Goal: Task Accomplishment & Management: Manage account settings

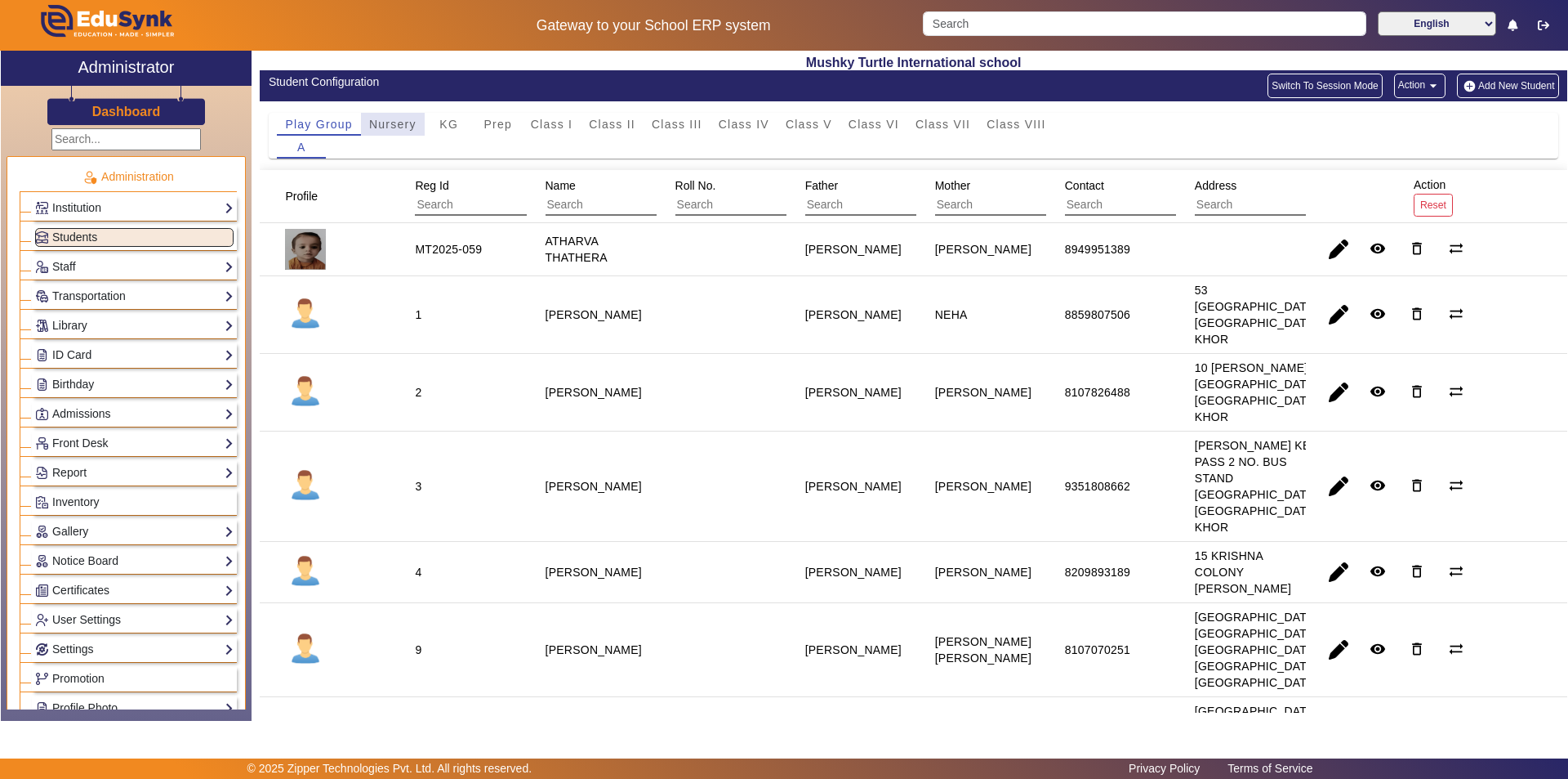
click at [385, 129] on span "Nursery" at bounding box center [393, 124] width 48 height 11
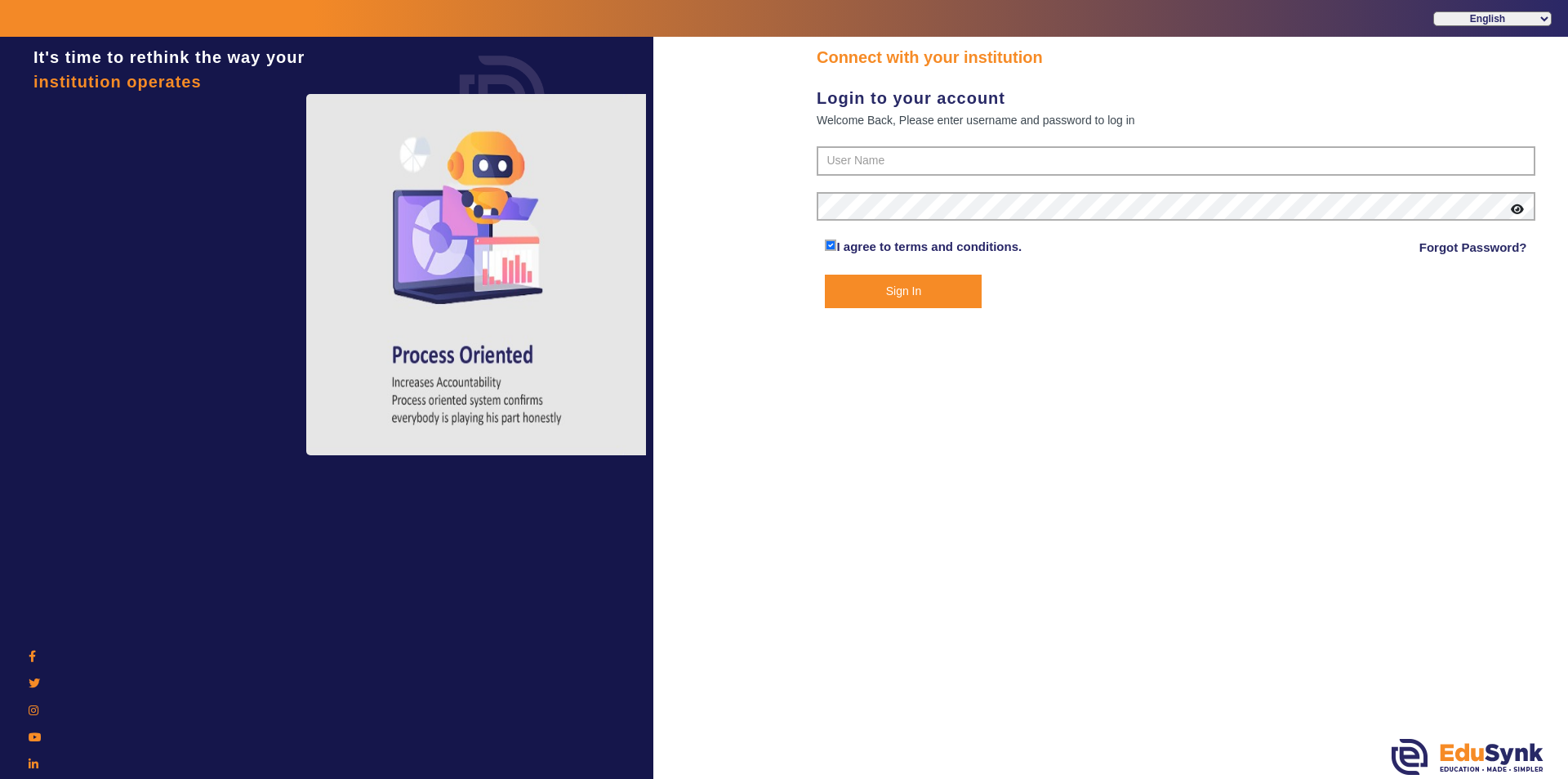
type input "9950605811"
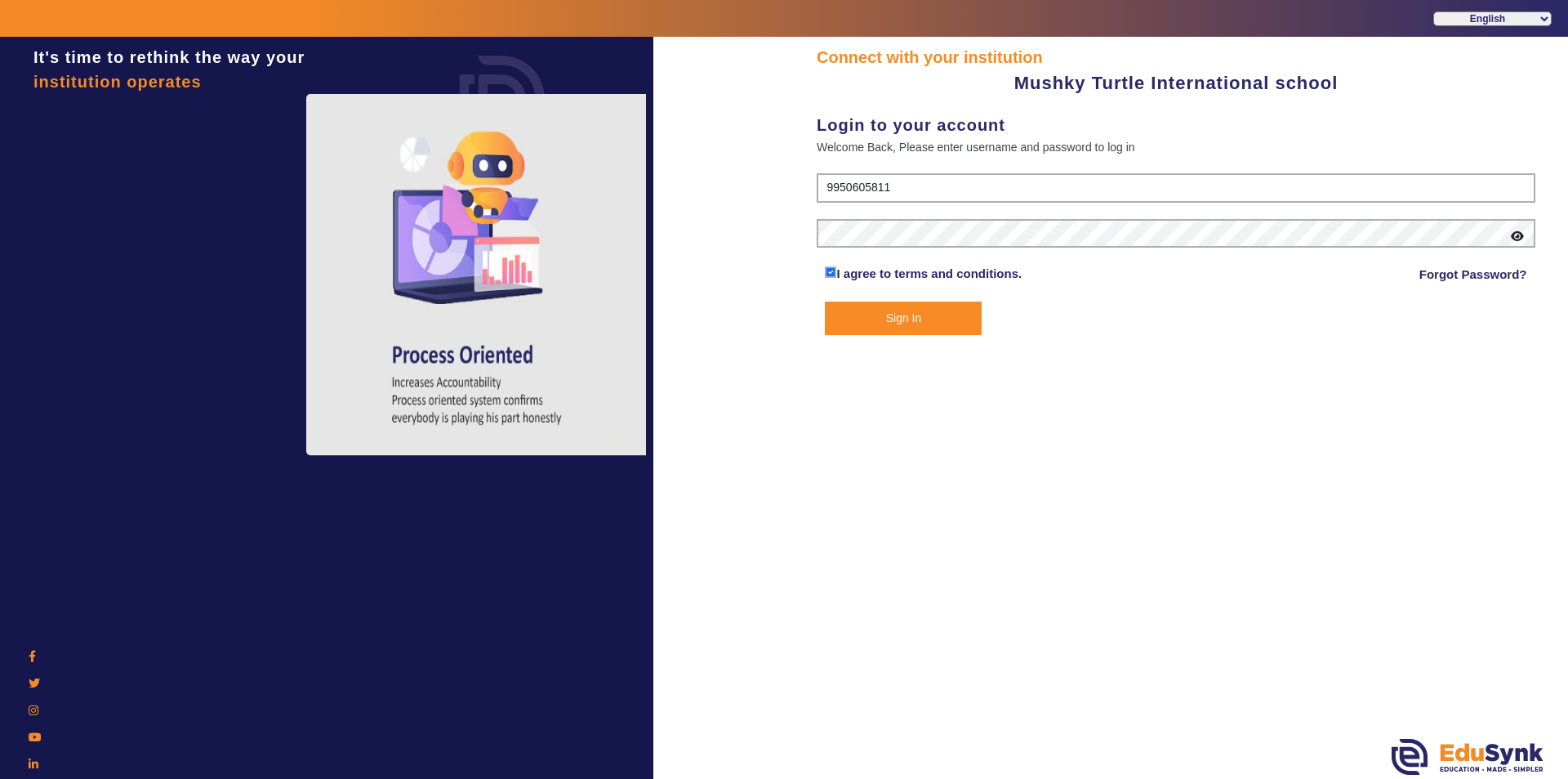
click at [906, 314] on button "Sign In" at bounding box center [903, 317] width 157 height 33
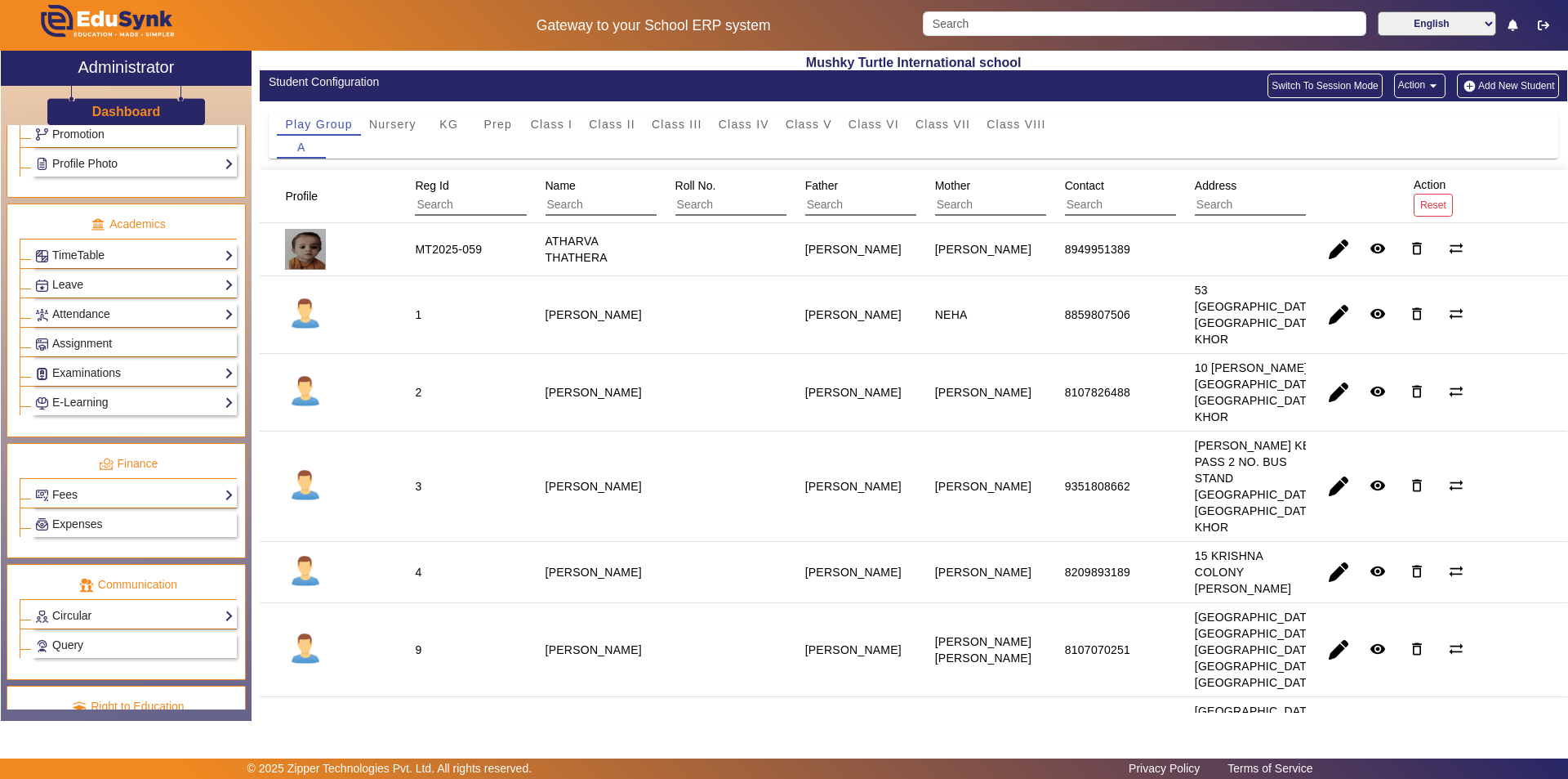
scroll to position [572, 0]
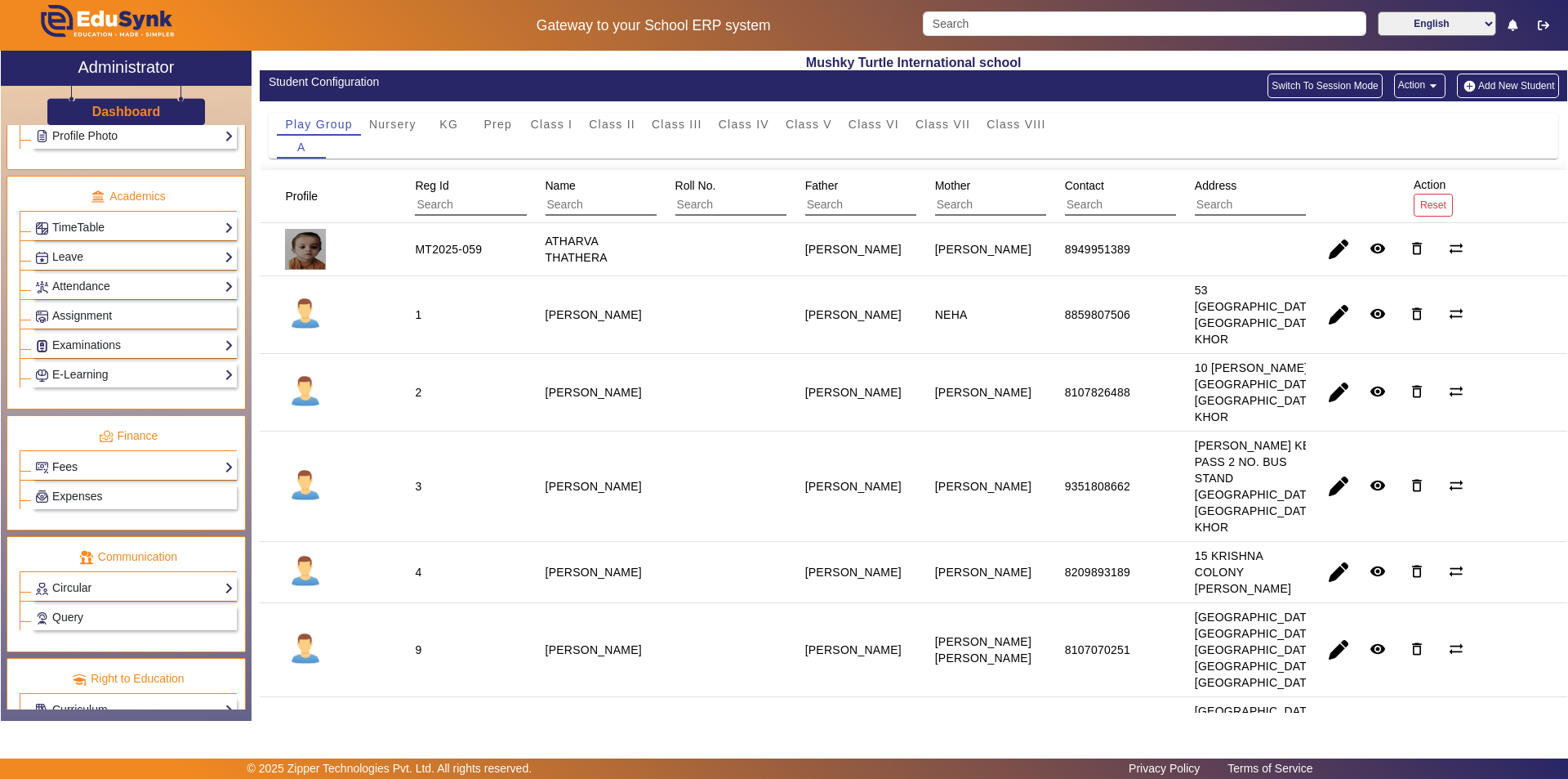
click at [127, 458] on link "Fees" at bounding box center [135, 467] width 199 height 19
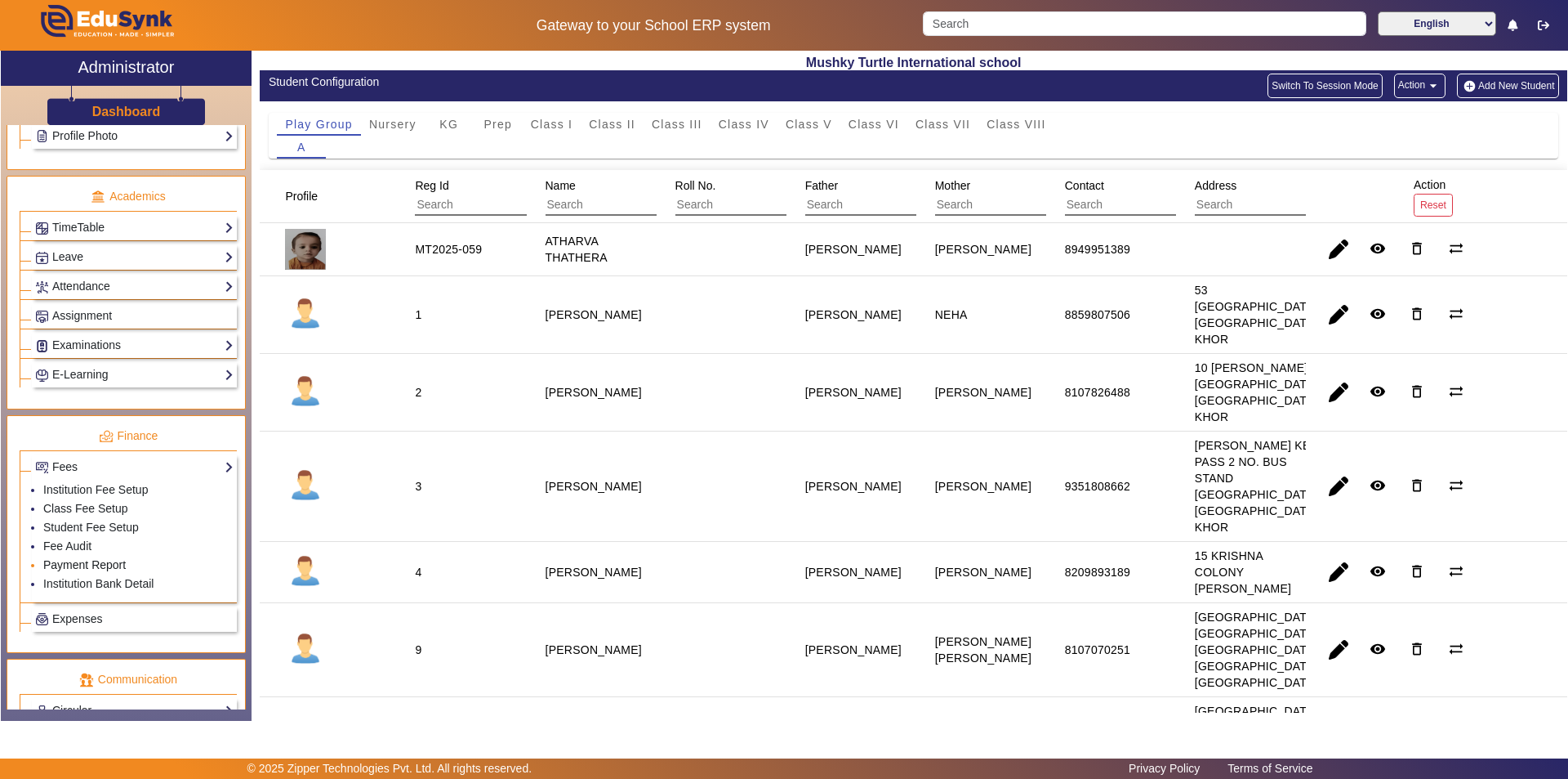
click at [95, 566] on link "Payment Report" at bounding box center [84, 565] width 82 height 13
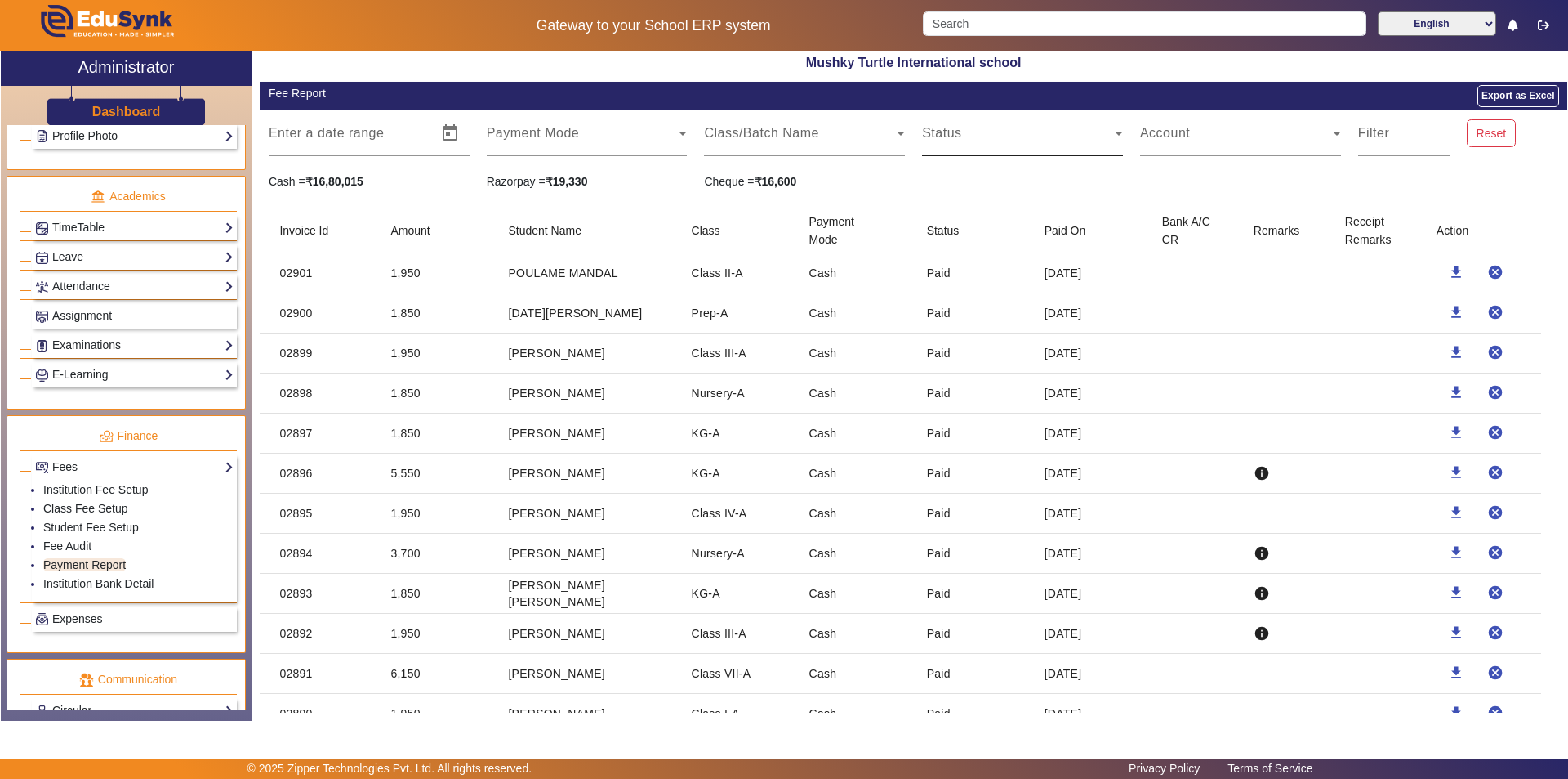
click at [991, 138] on span at bounding box center [1019, 140] width 193 height 20
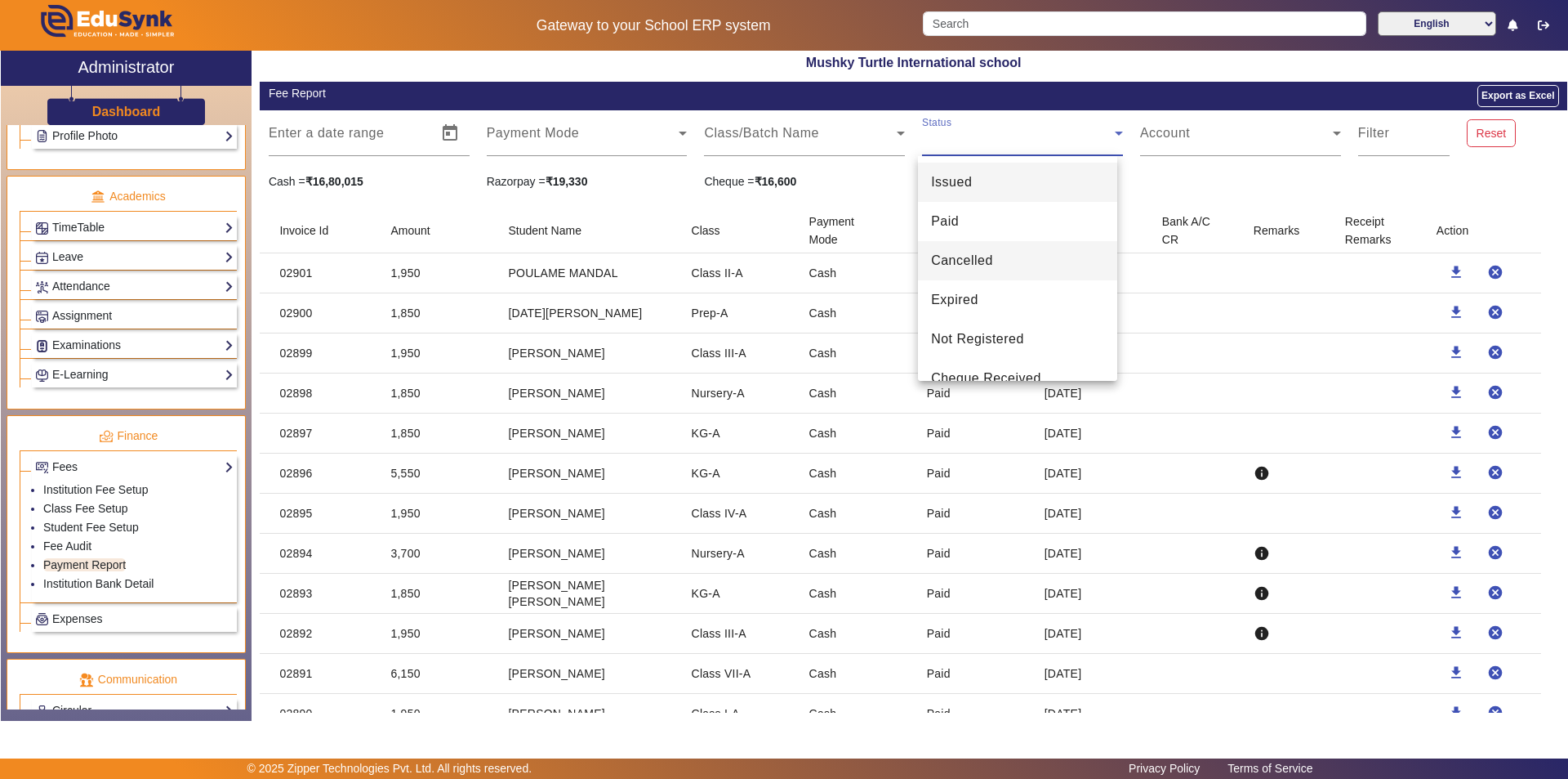
click at [1023, 258] on mat-option "Cancelled" at bounding box center [1018, 260] width 200 height 39
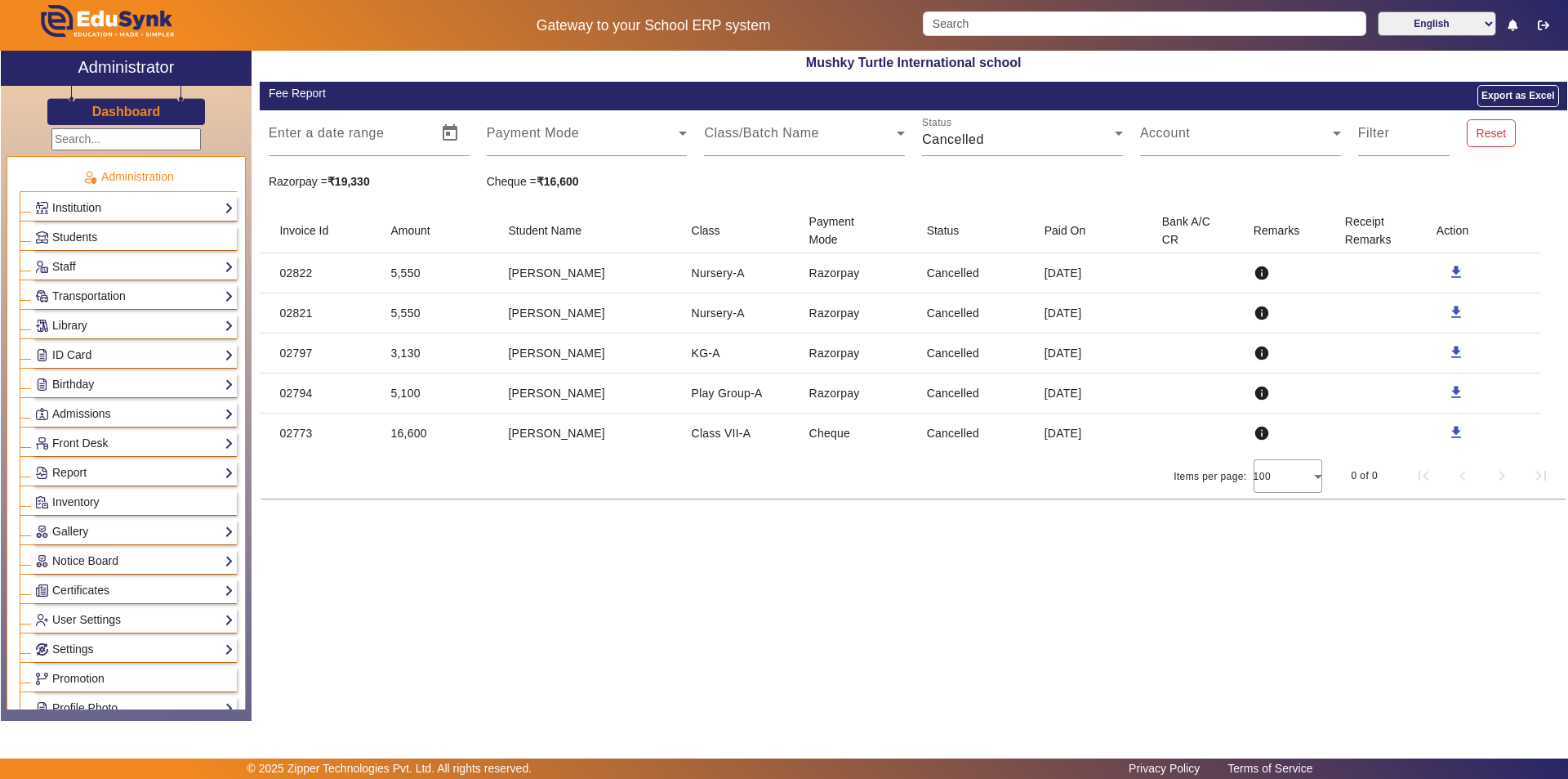
click at [105, 204] on link "Institution" at bounding box center [135, 208] width 199 height 19
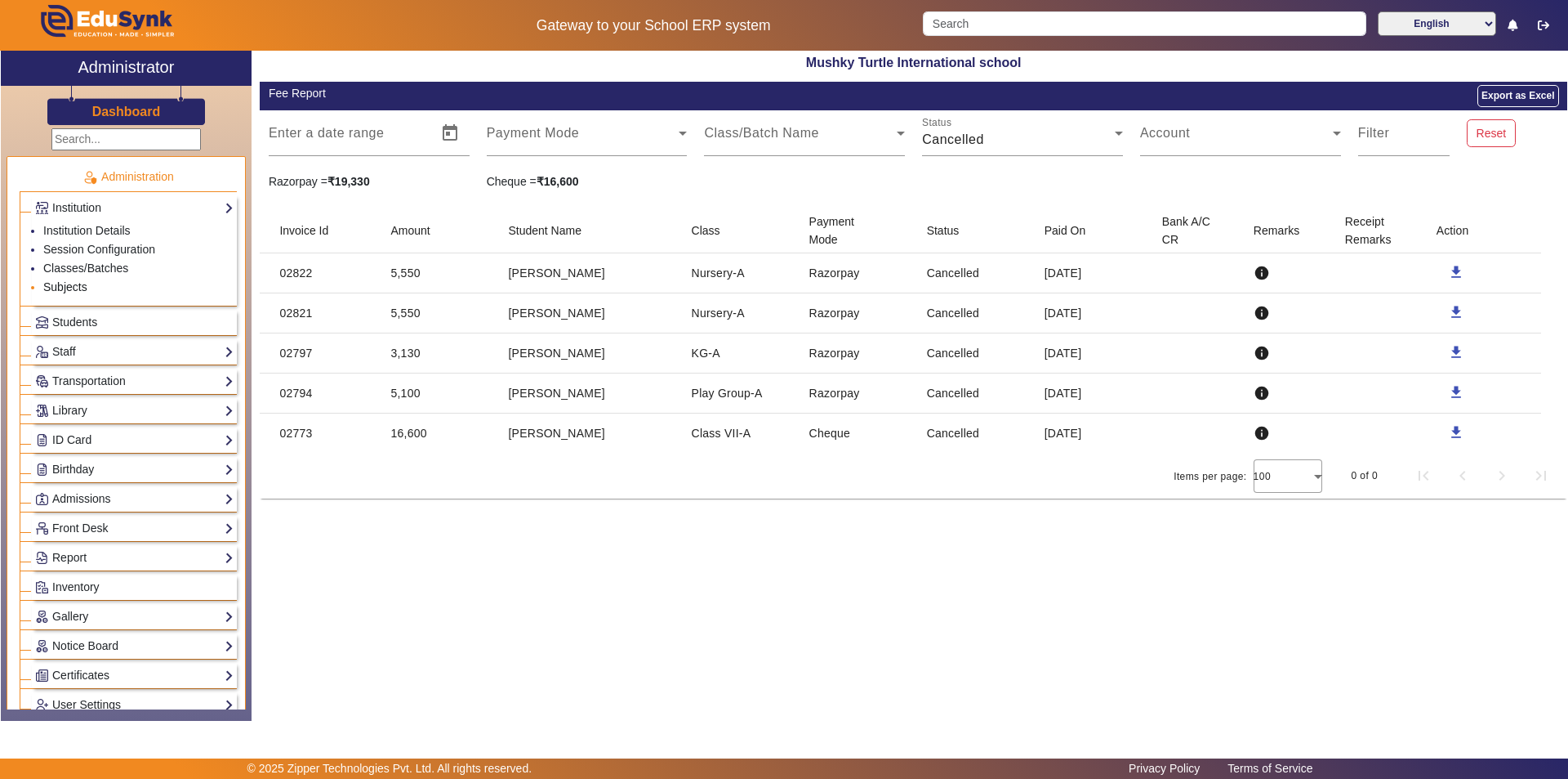
click at [76, 285] on link "Subjects" at bounding box center [65, 287] width 44 height 13
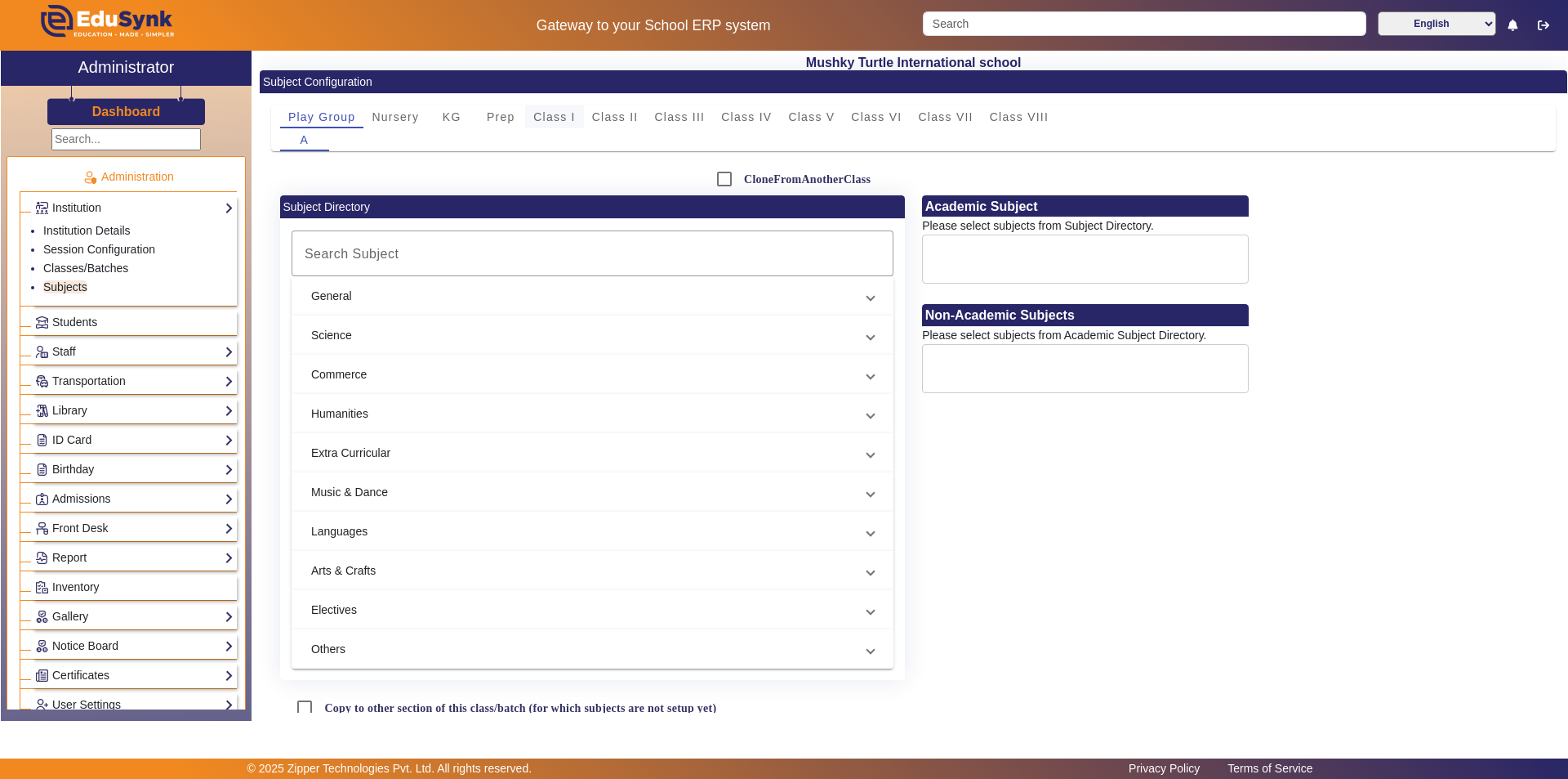
click at [552, 106] on span "Class I" at bounding box center [554, 117] width 42 height 23
click at [454, 254] on input "Search Subject" at bounding box center [586, 253] width 571 height 20
click at [141, 555] on link "Report" at bounding box center [135, 558] width 199 height 19
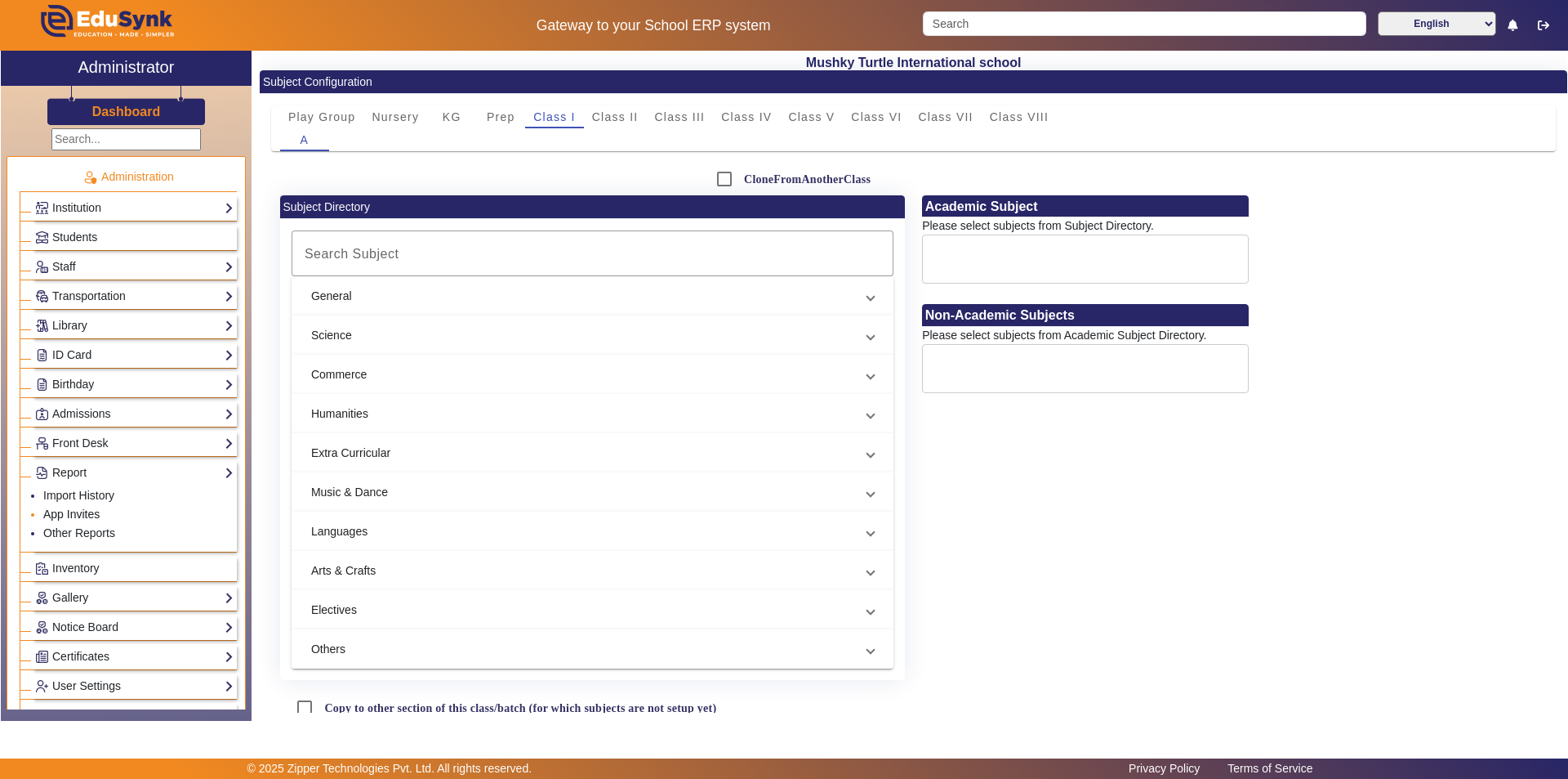
click at [93, 509] on link "App Invites" at bounding box center [71, 514] width 56 height 13
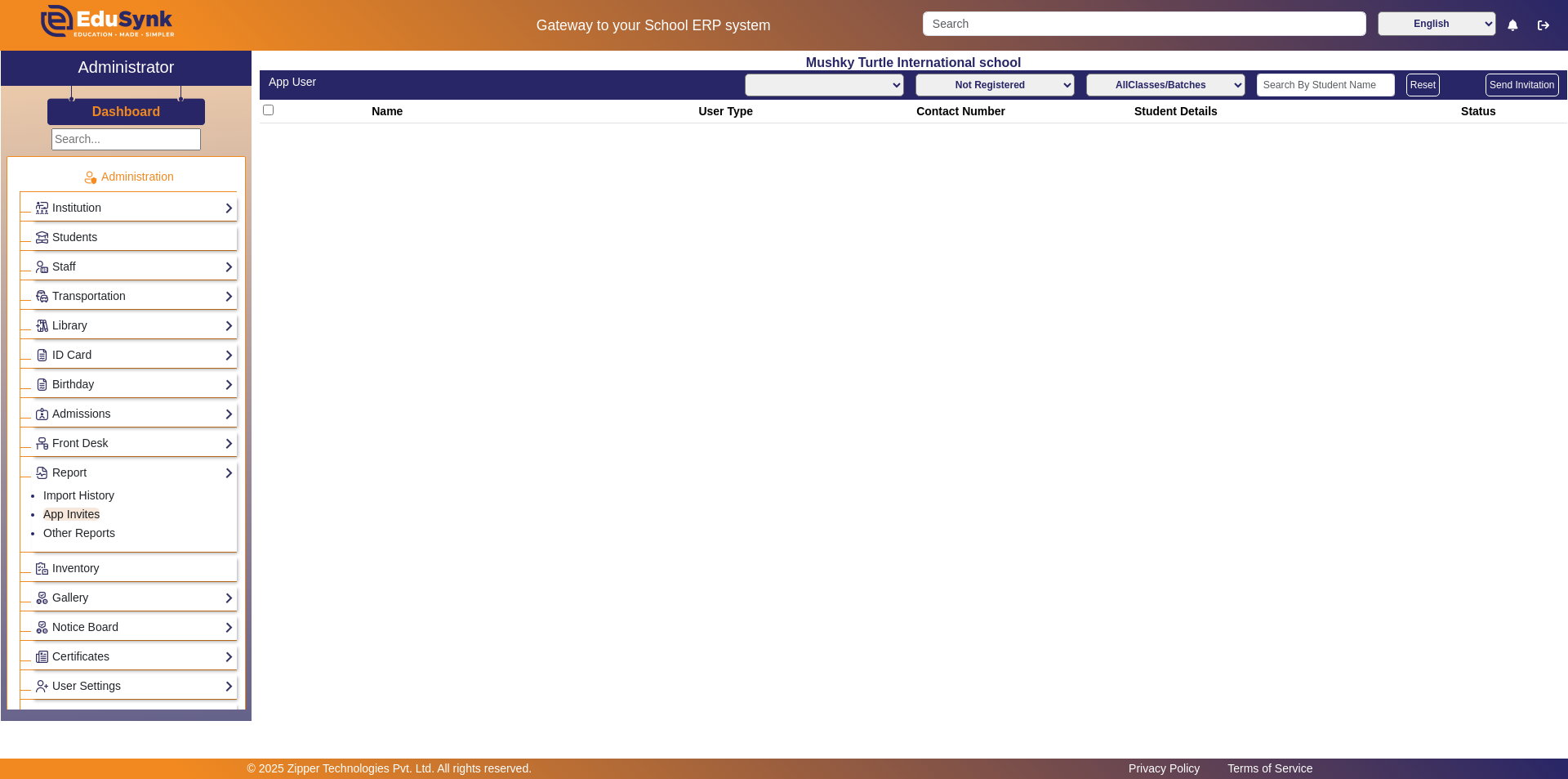
select select "All"
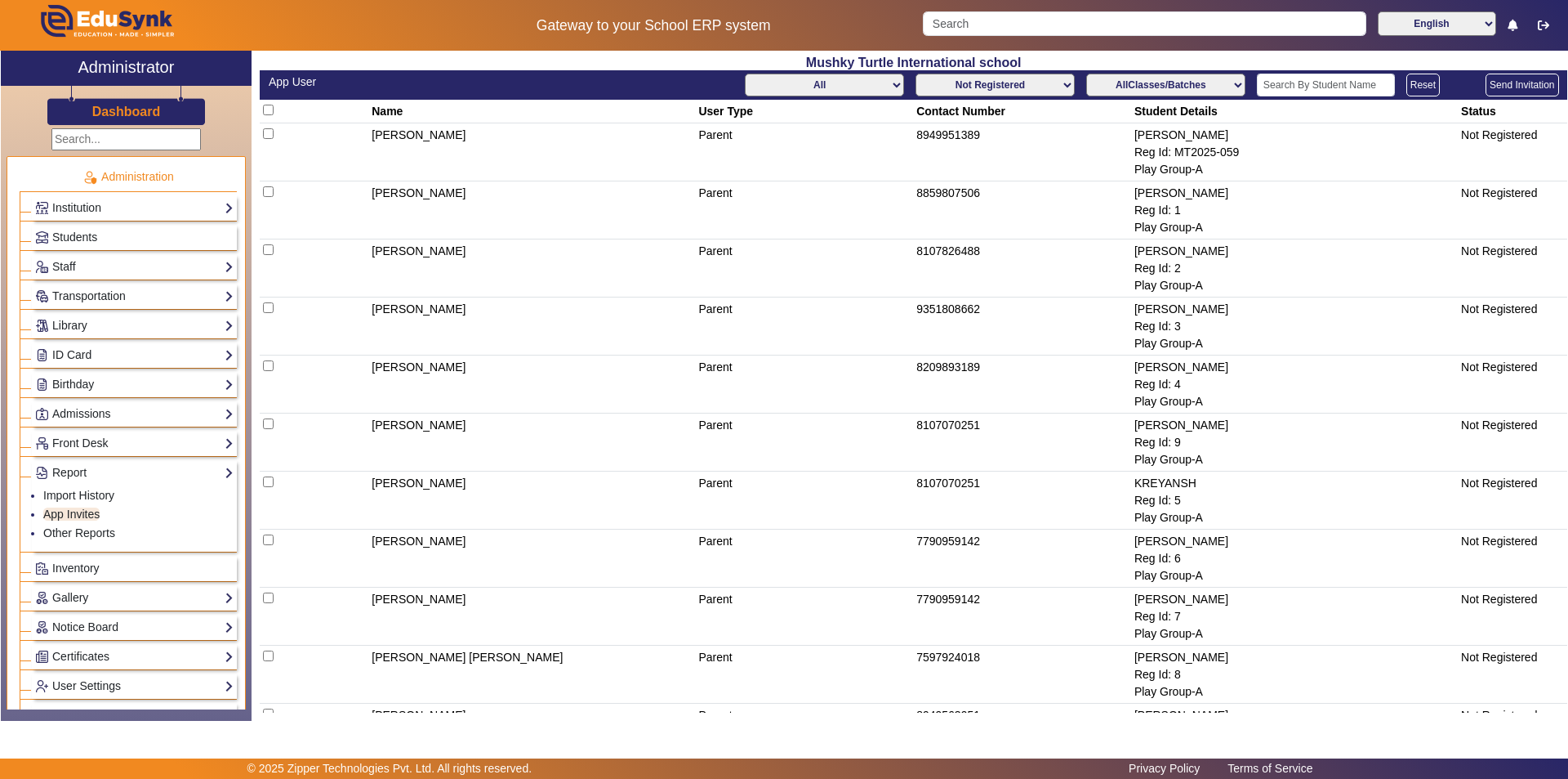
click at [267, 108] on input "checkbox" at bounding box center [268, 109] width 11 height 11
checkbox input "true"
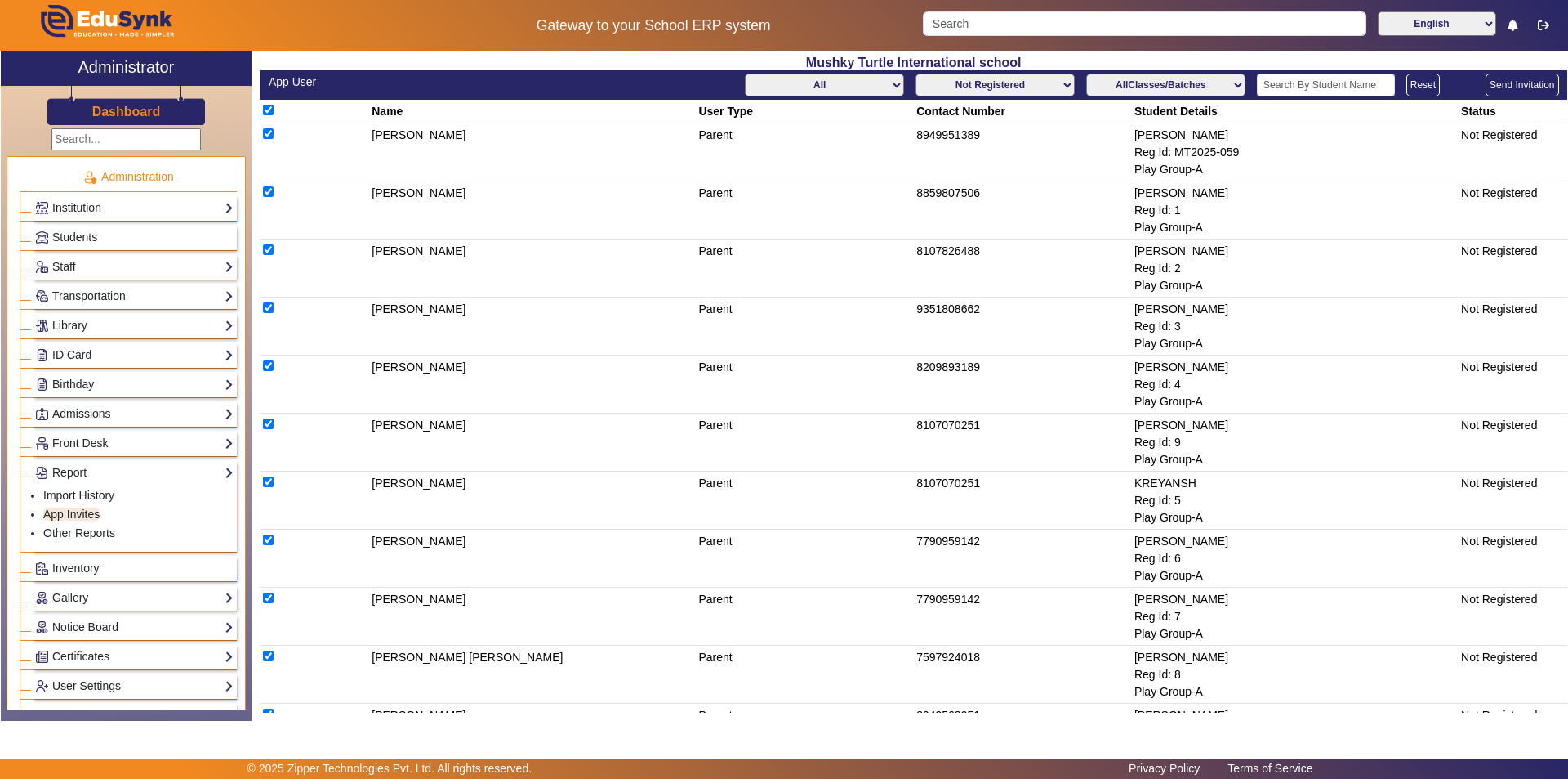
checkbox input "true"
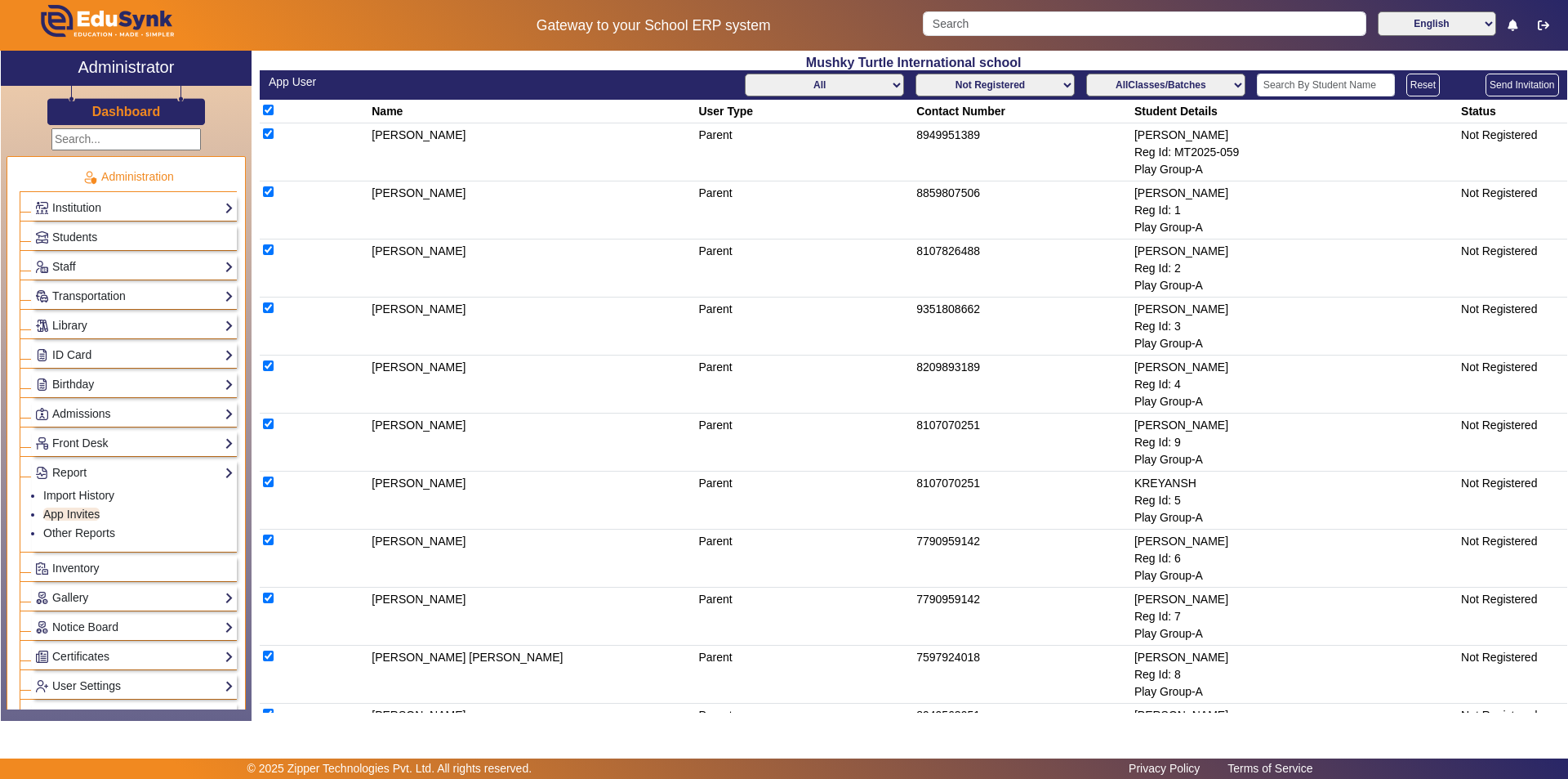
checkbox input "true"
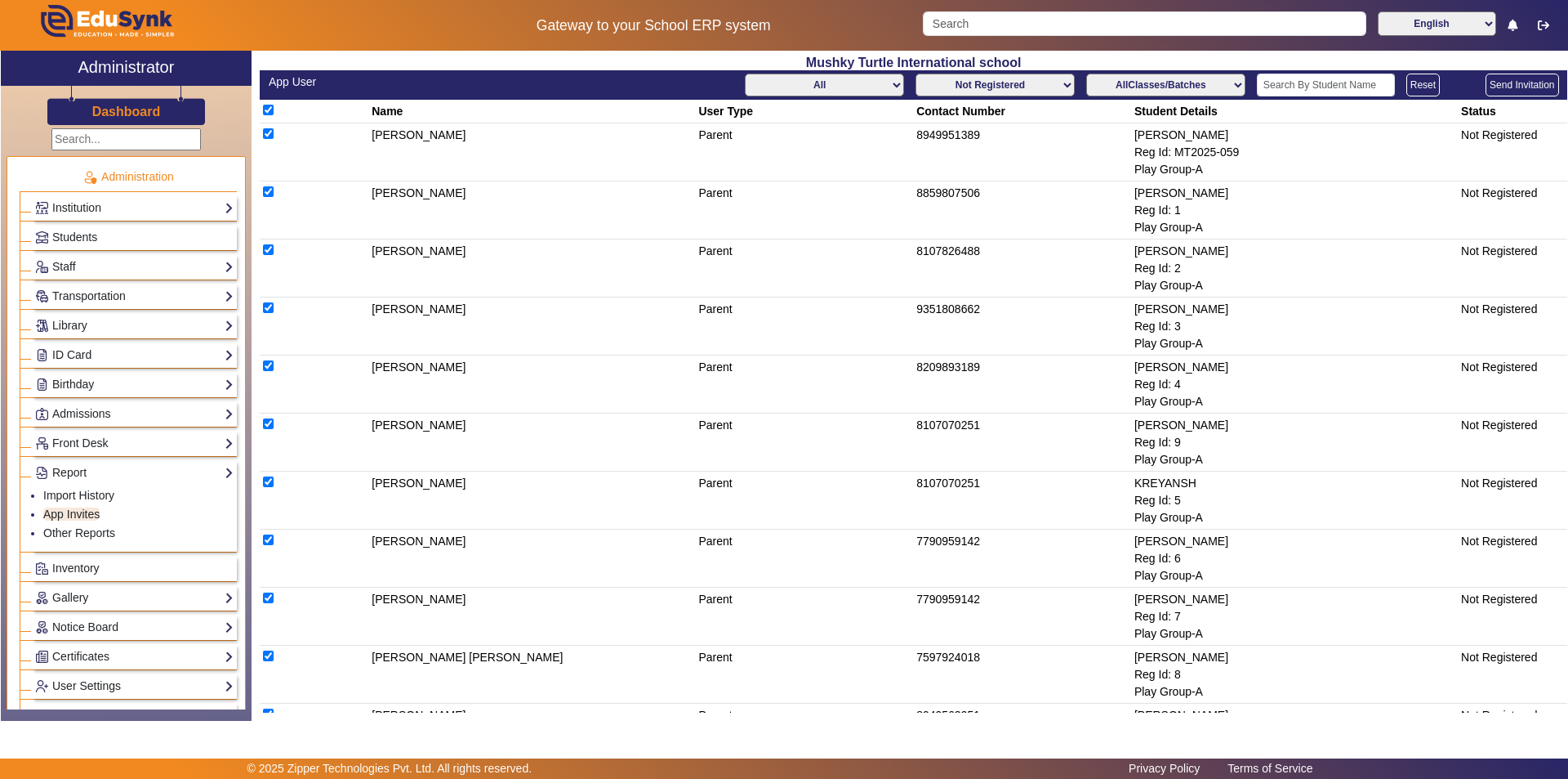
checkbox input "true"
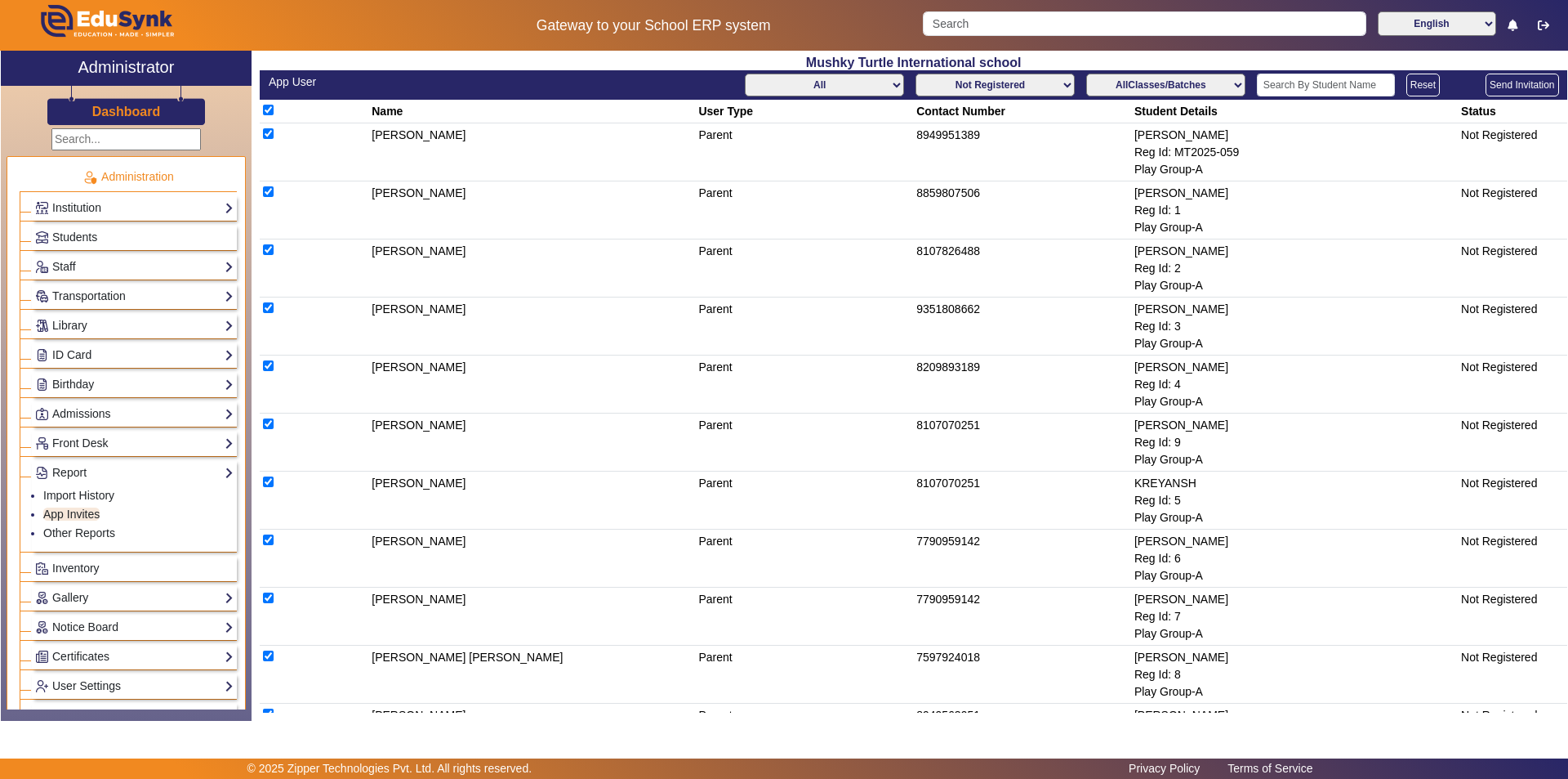
checkbox input "true"
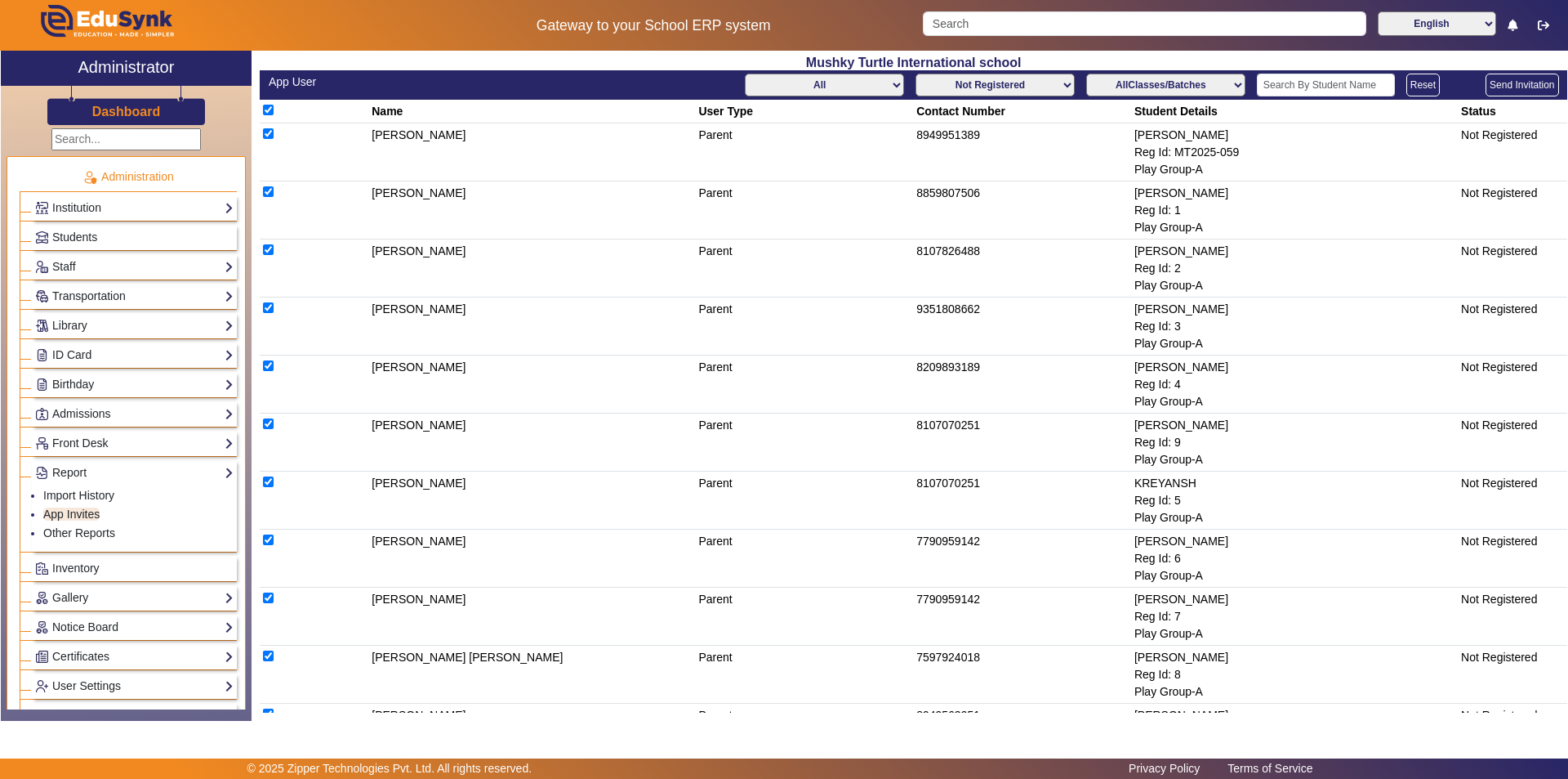
checkbox input "true"
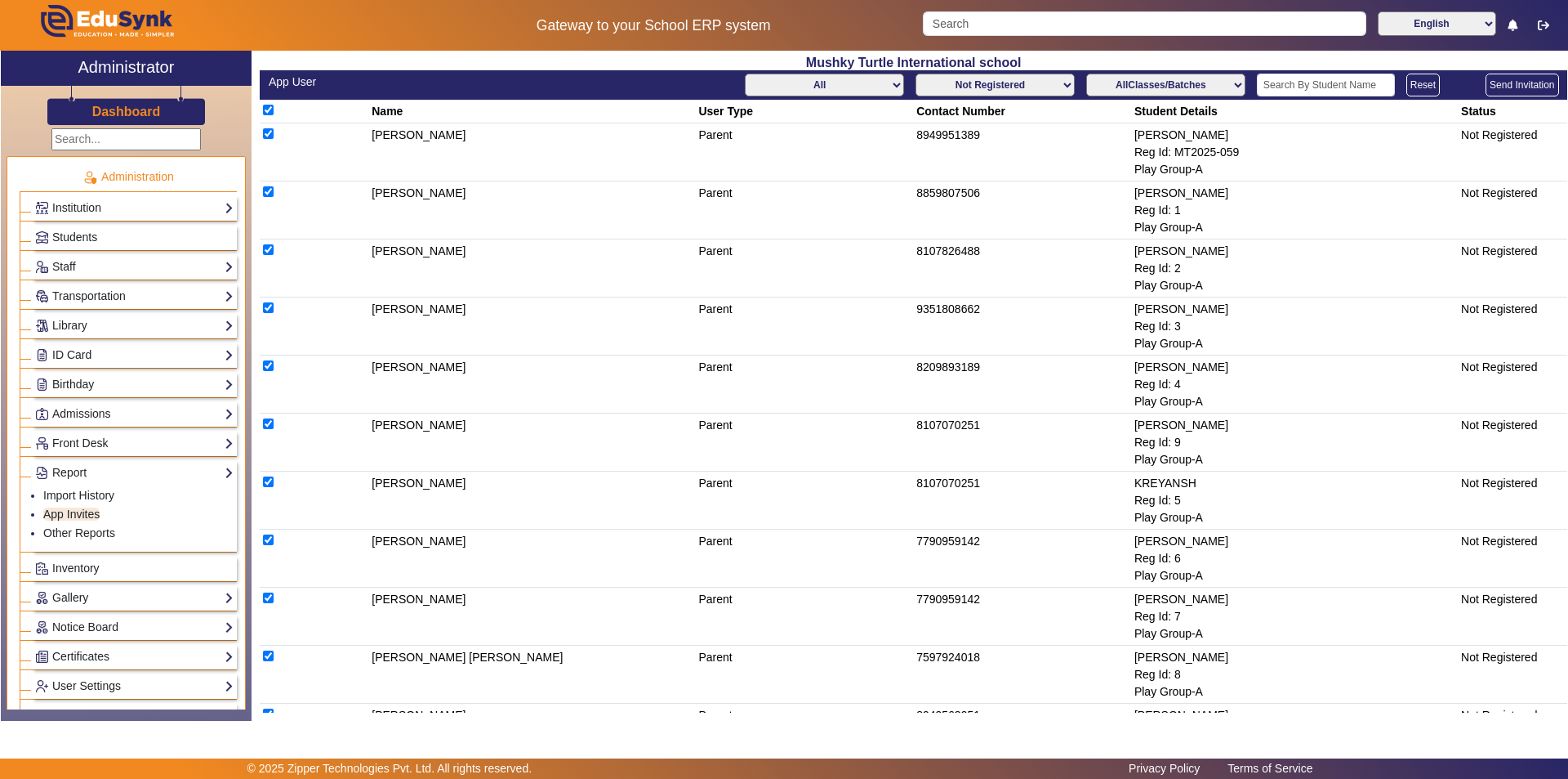
checkbox input "true"
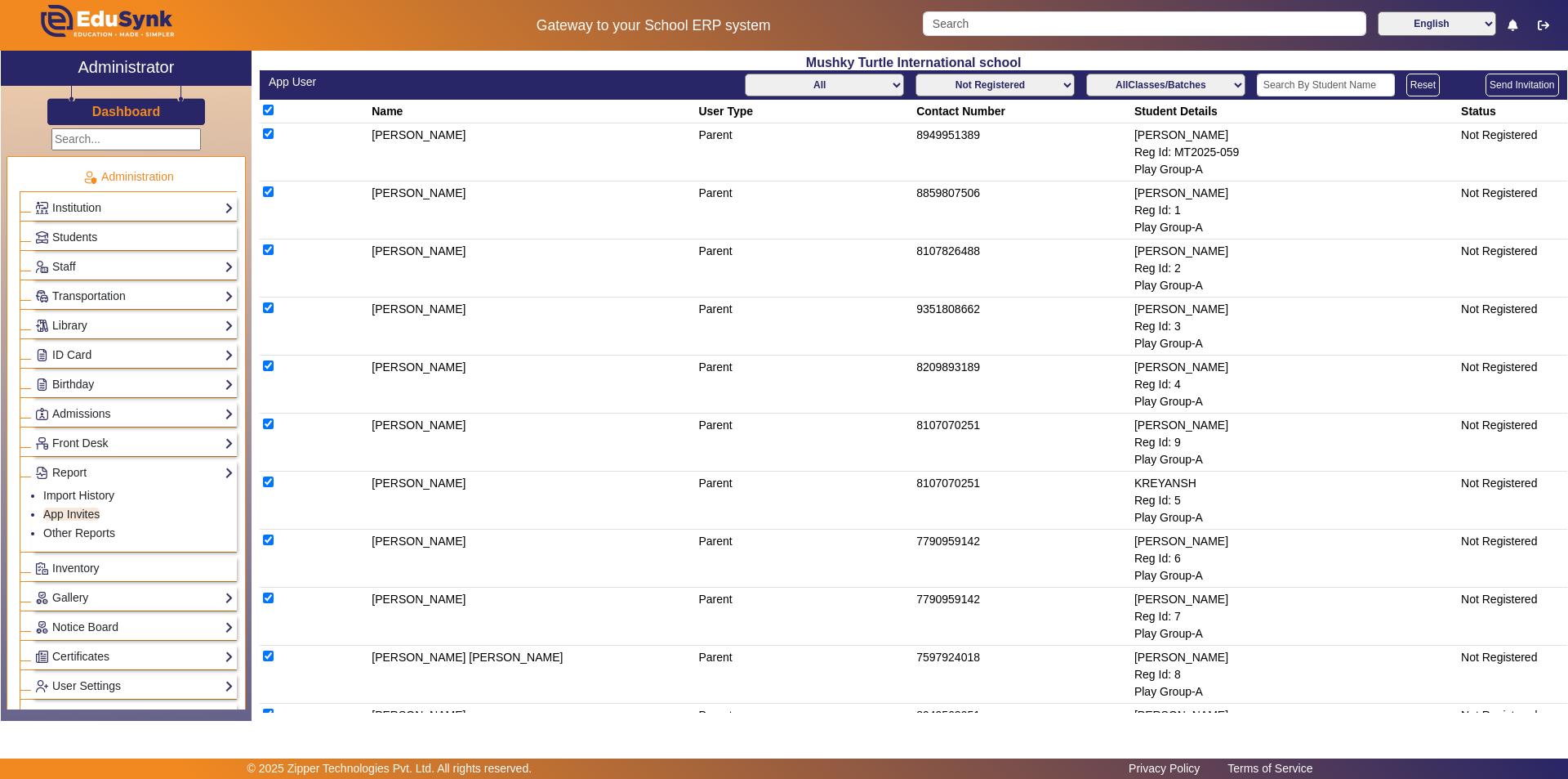
checkbox input "true"
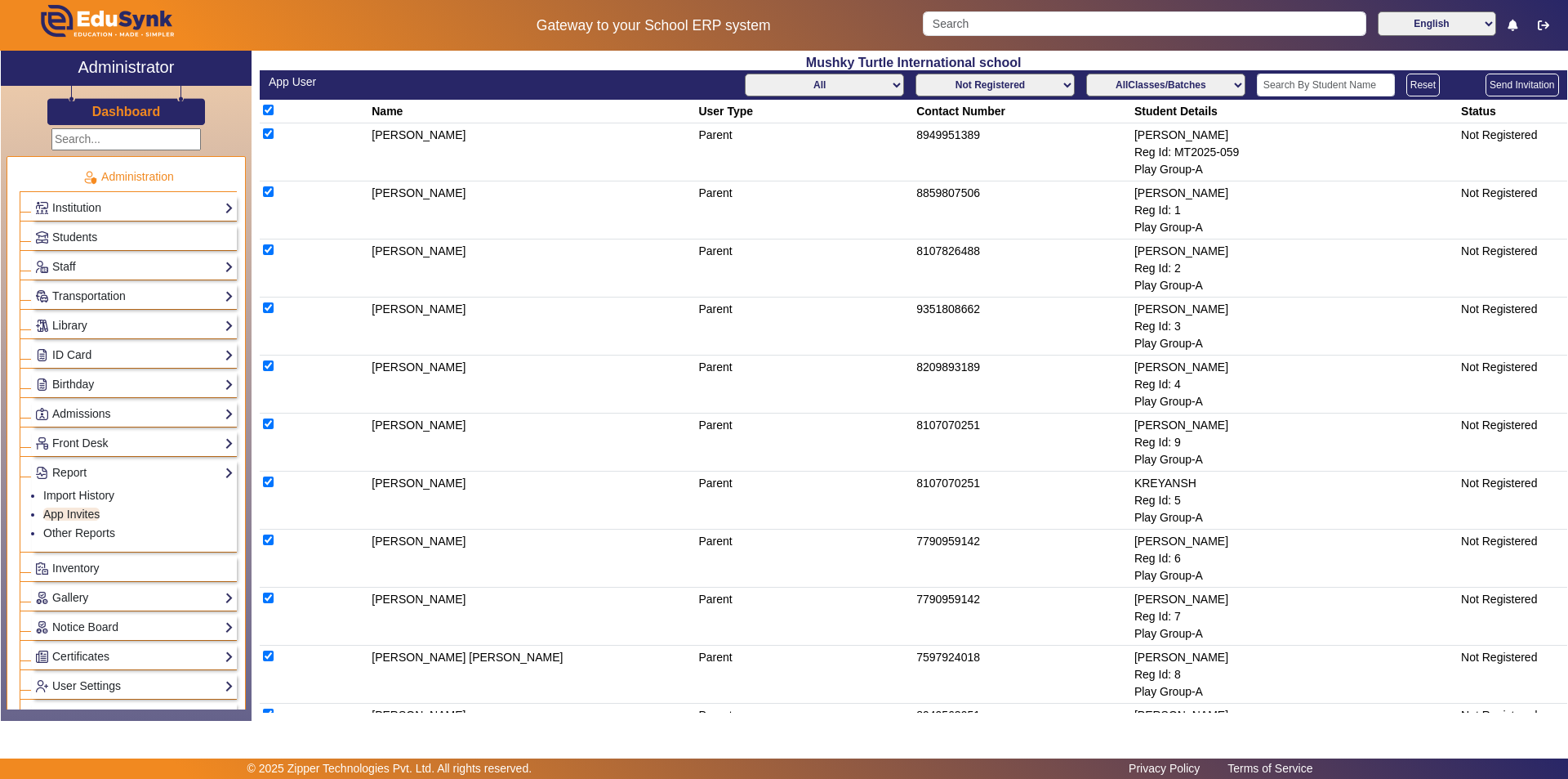
checkbox input "true"
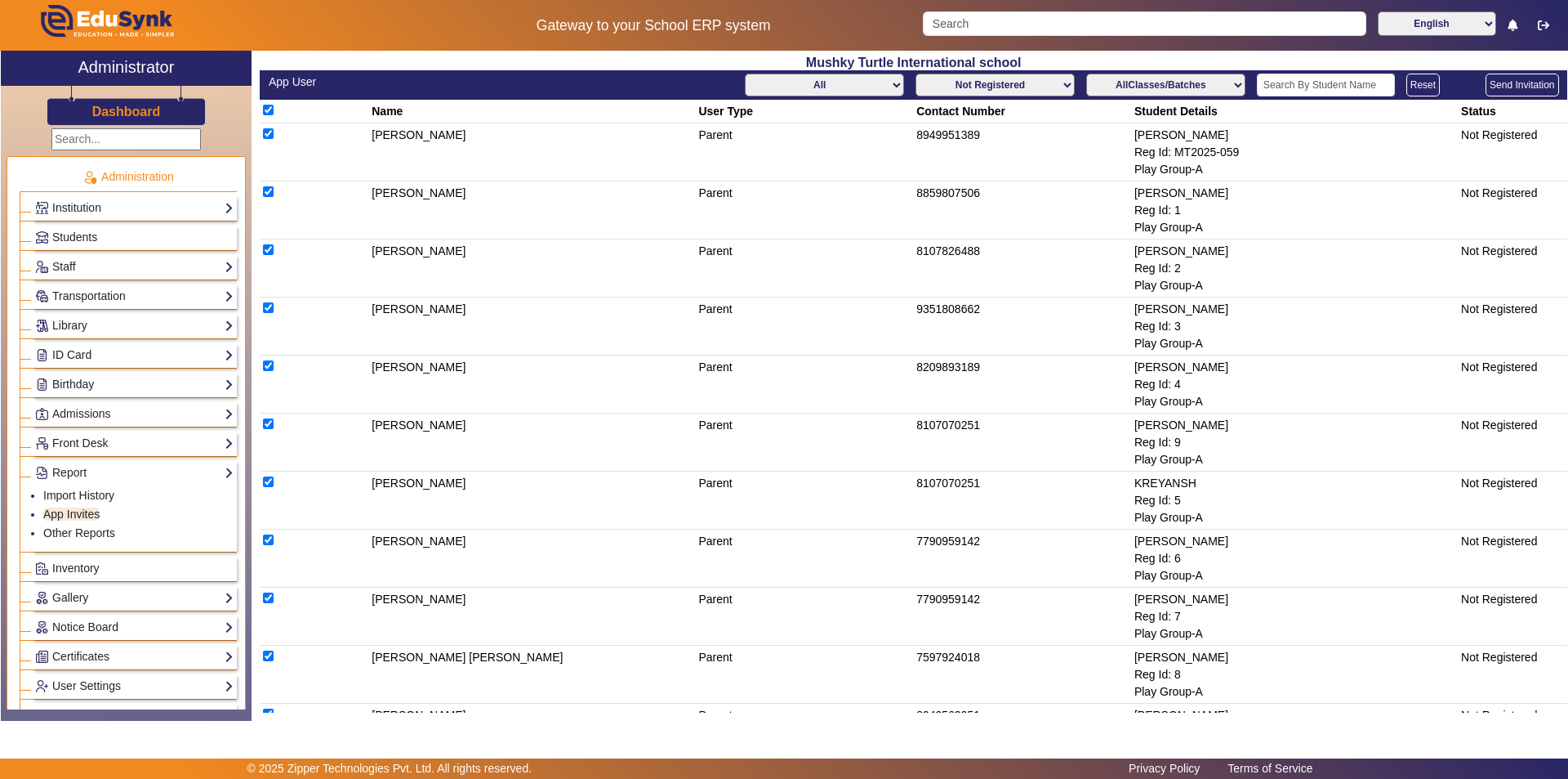
checkbox input "true"
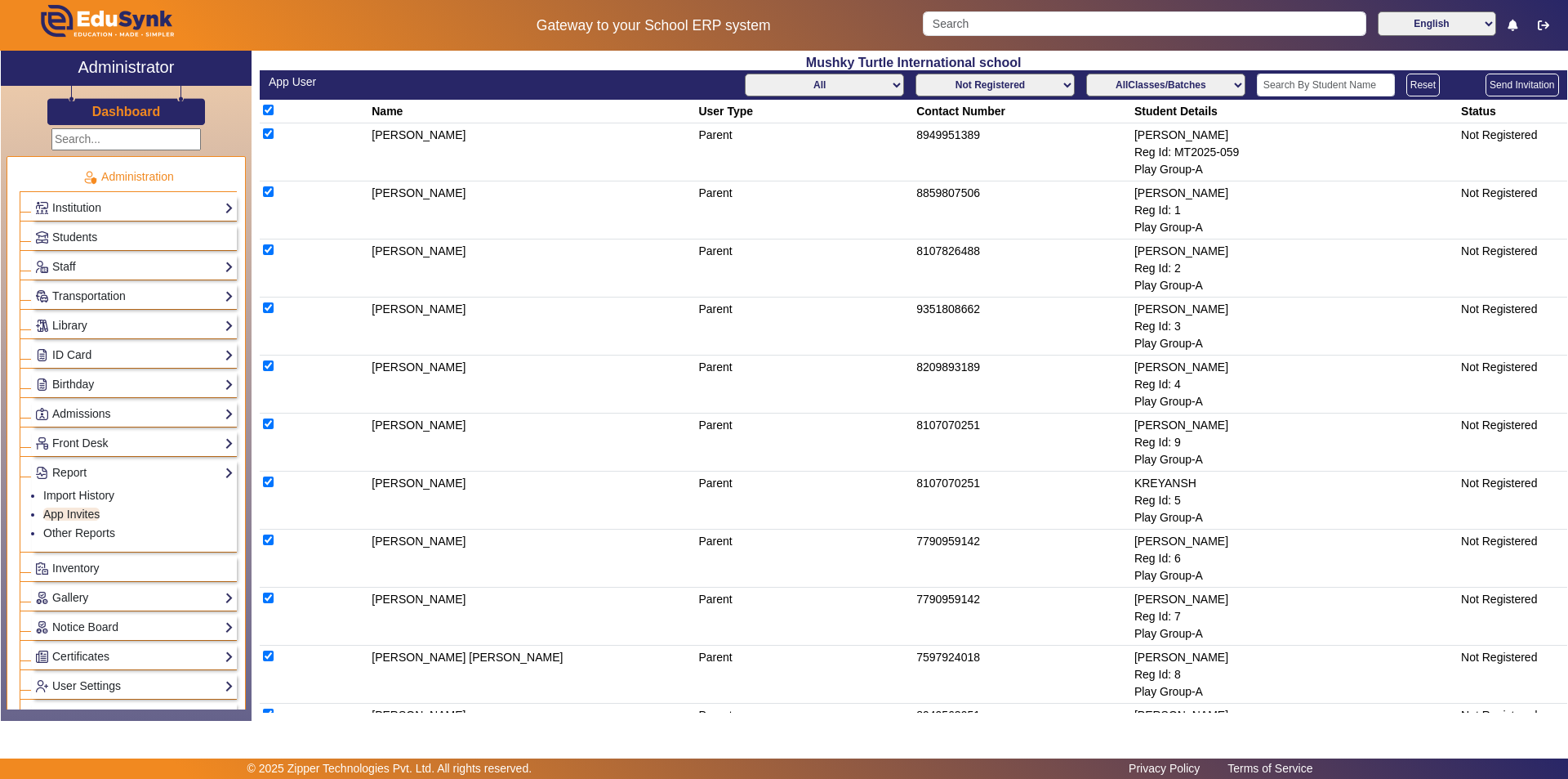
checkbox input "true"
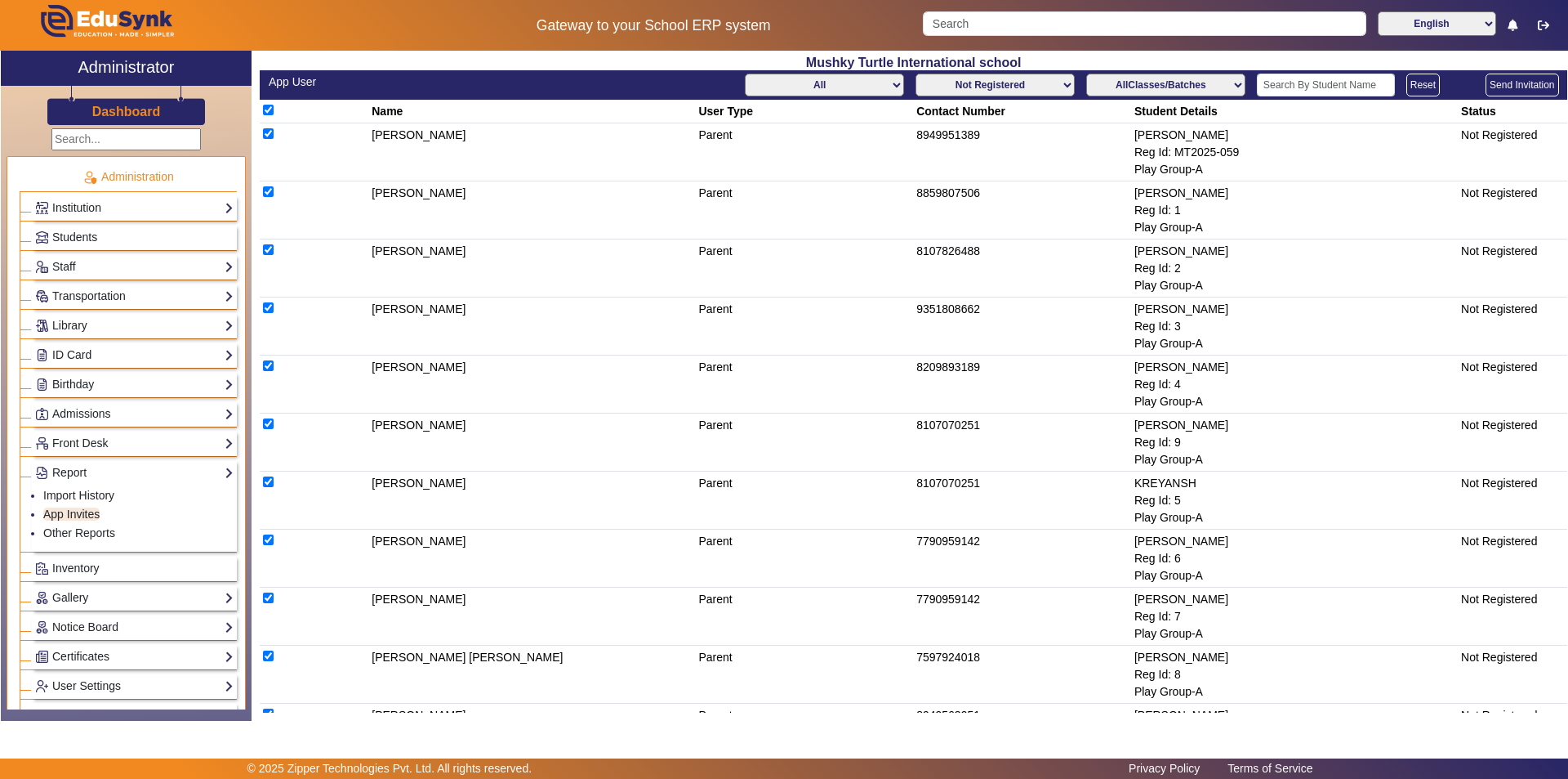
checkbox input "true"
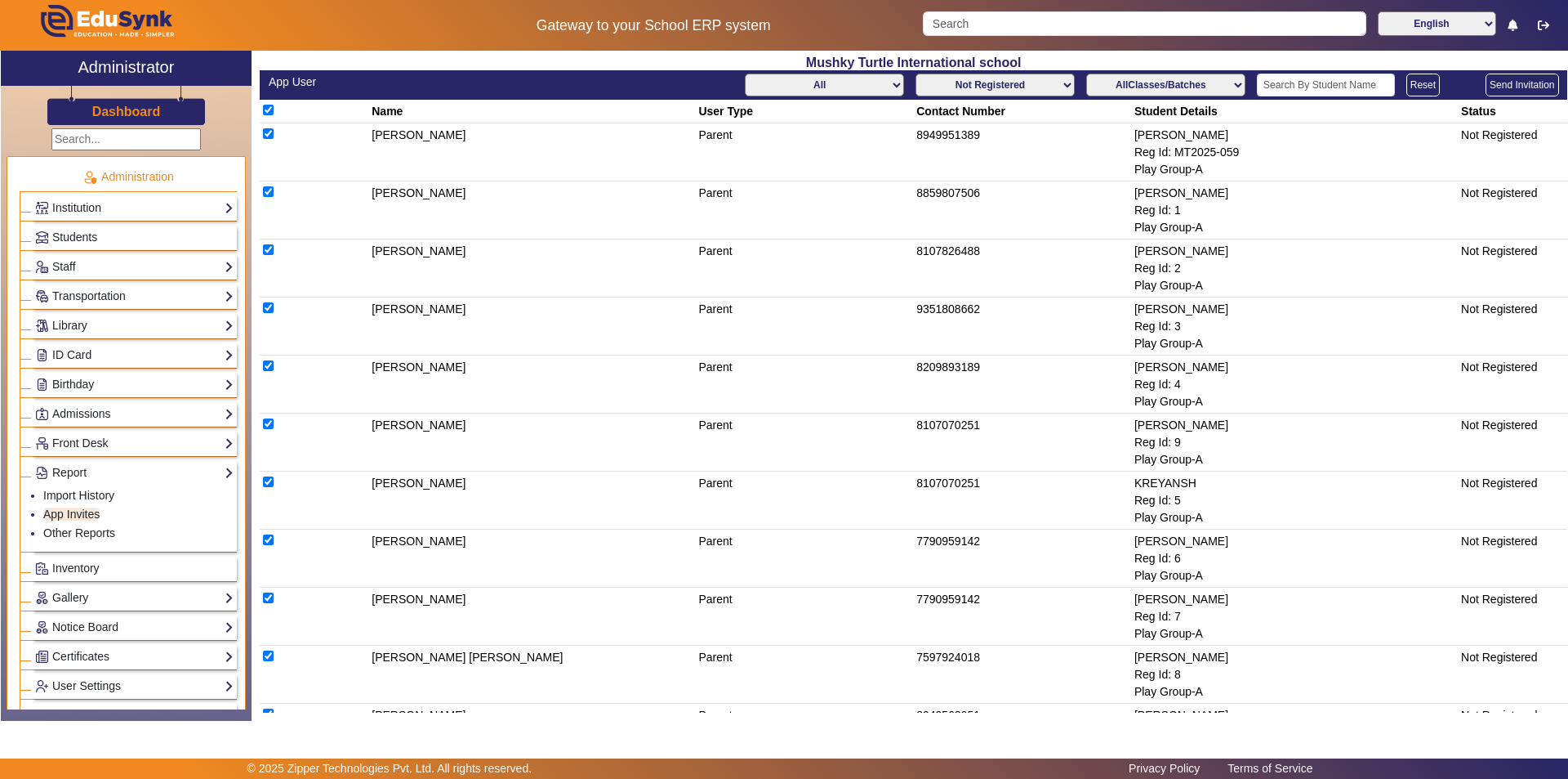
checkbox input "true"
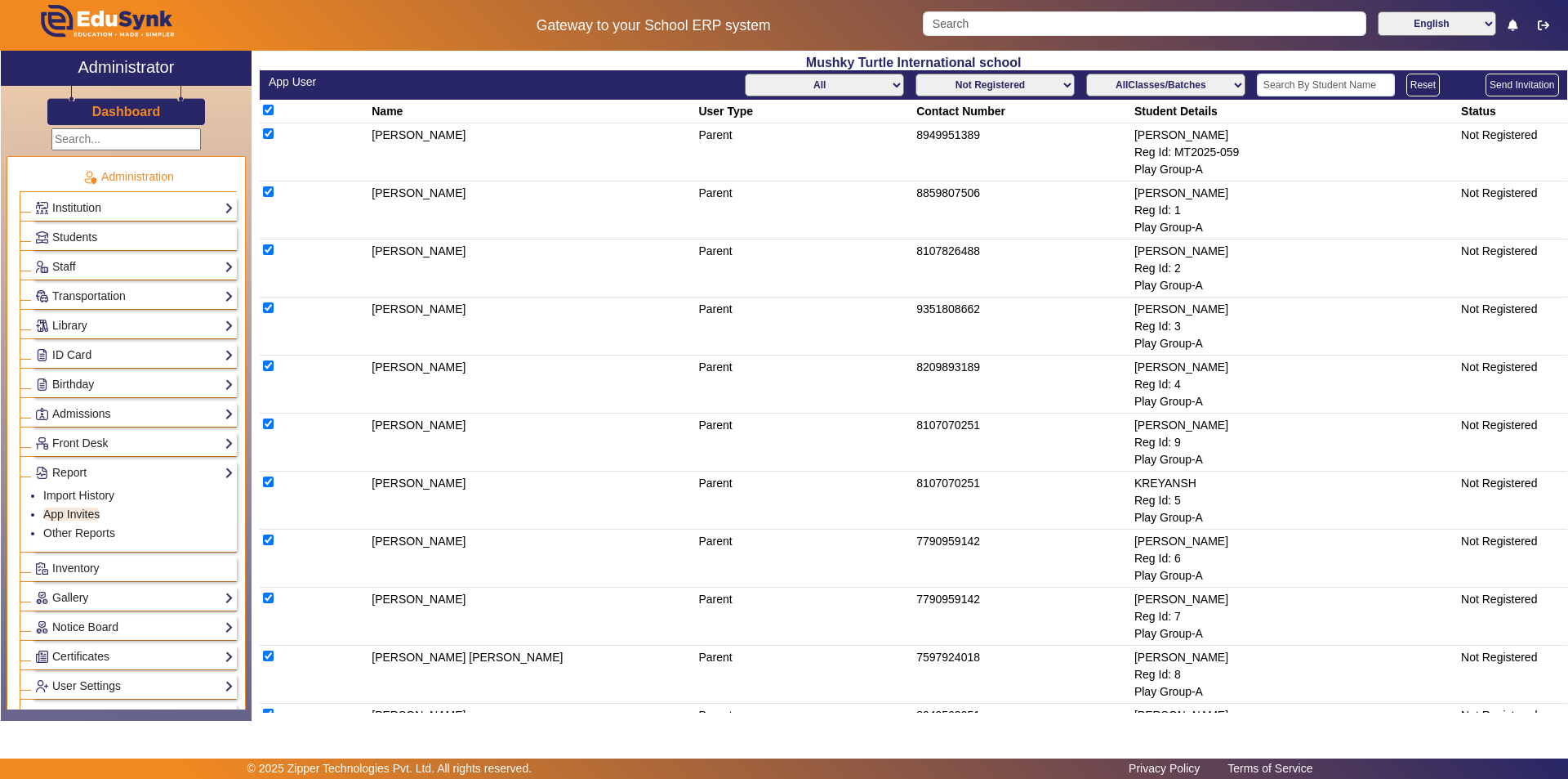
checkbox input "true"
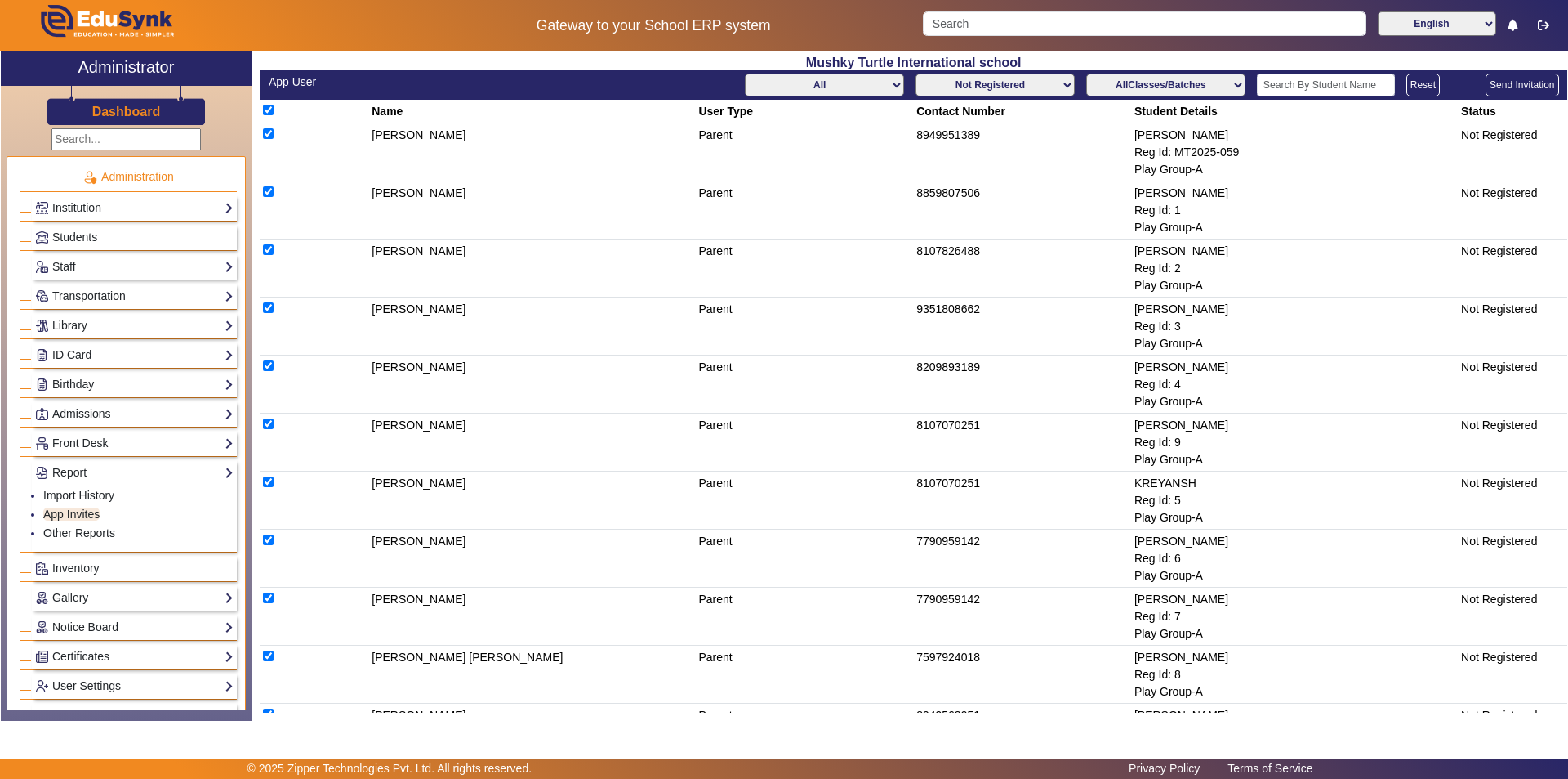
checkbox input "true"
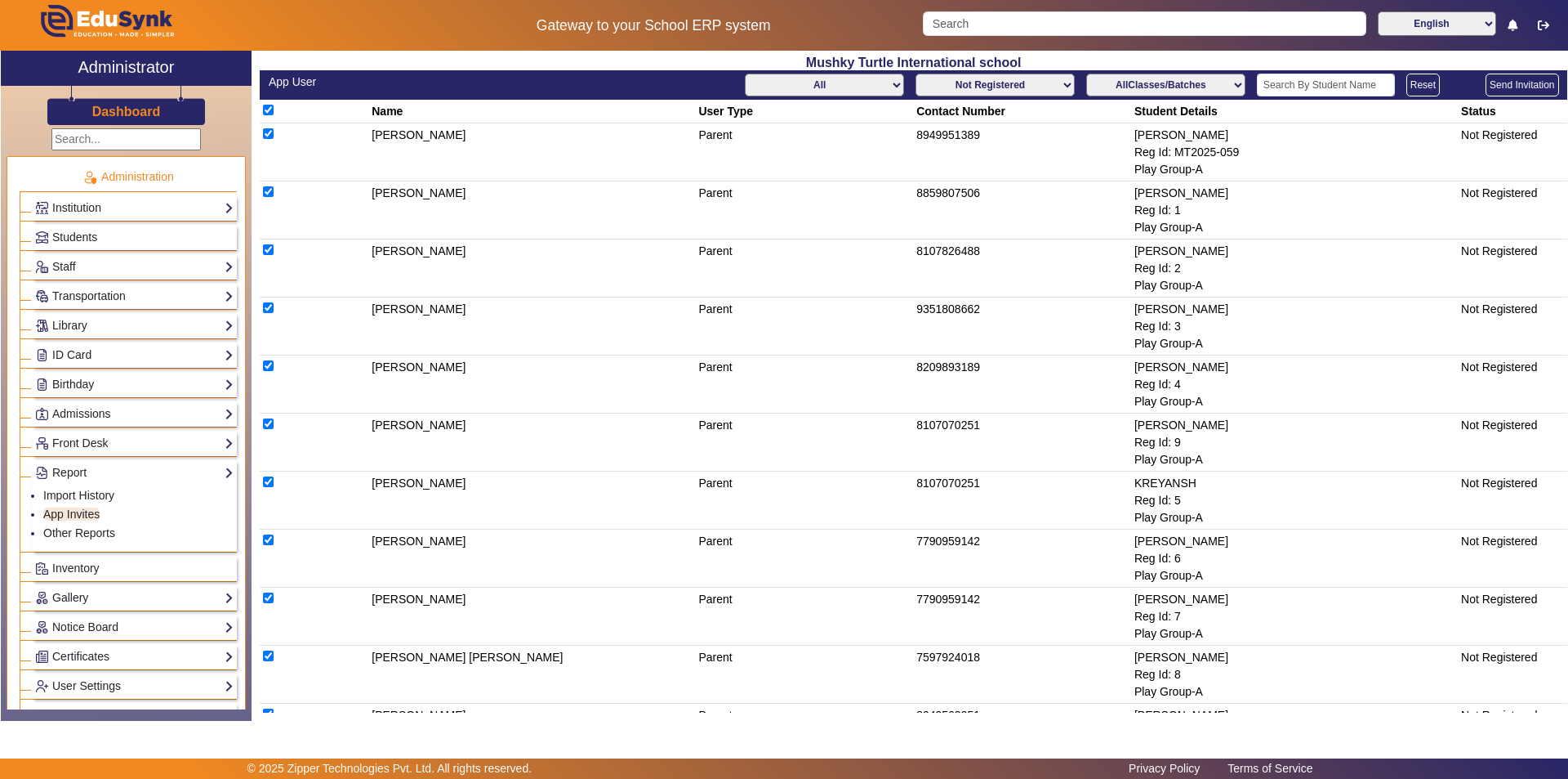
checkbox input "true"
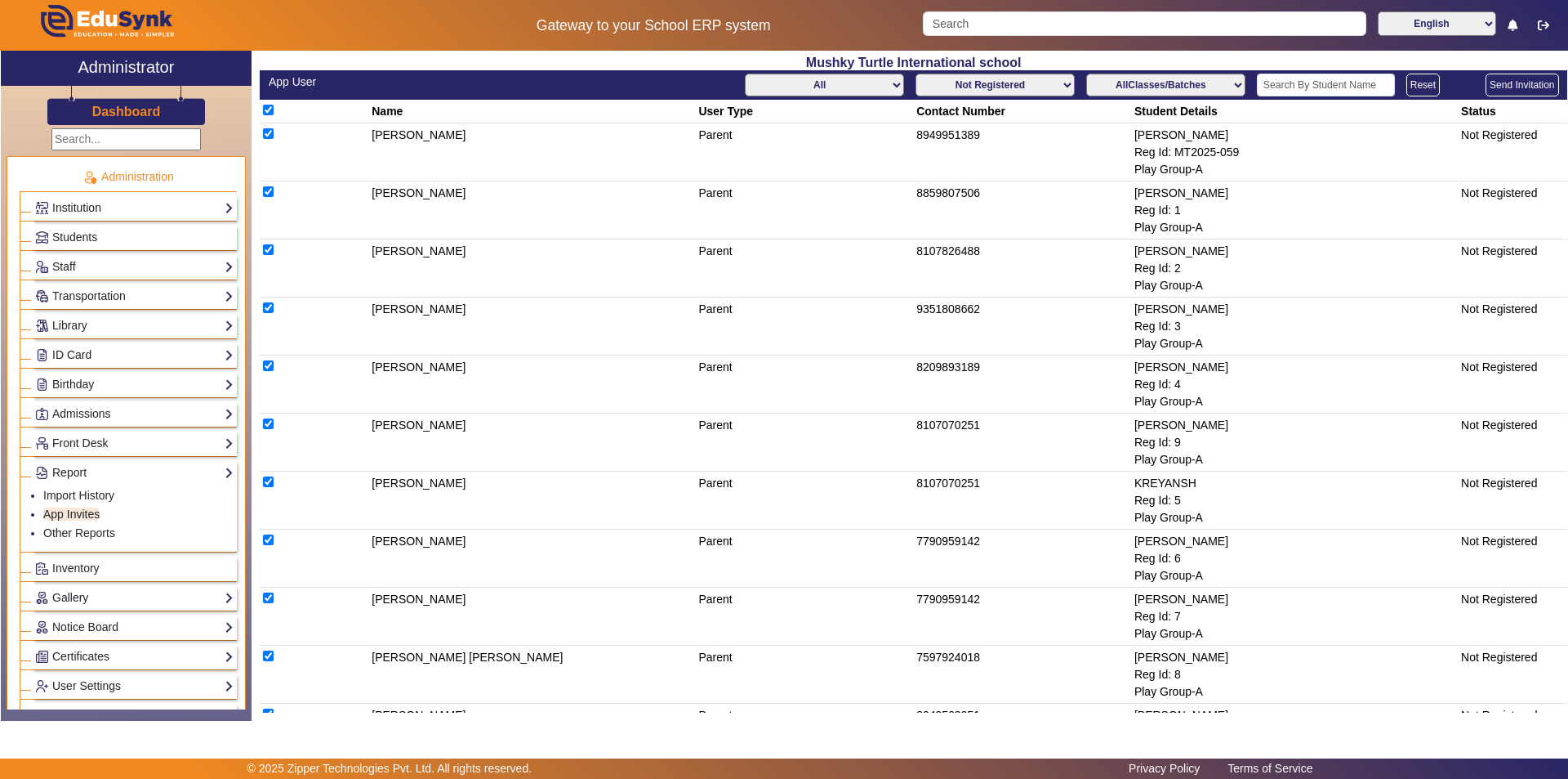
checkbox input "true"
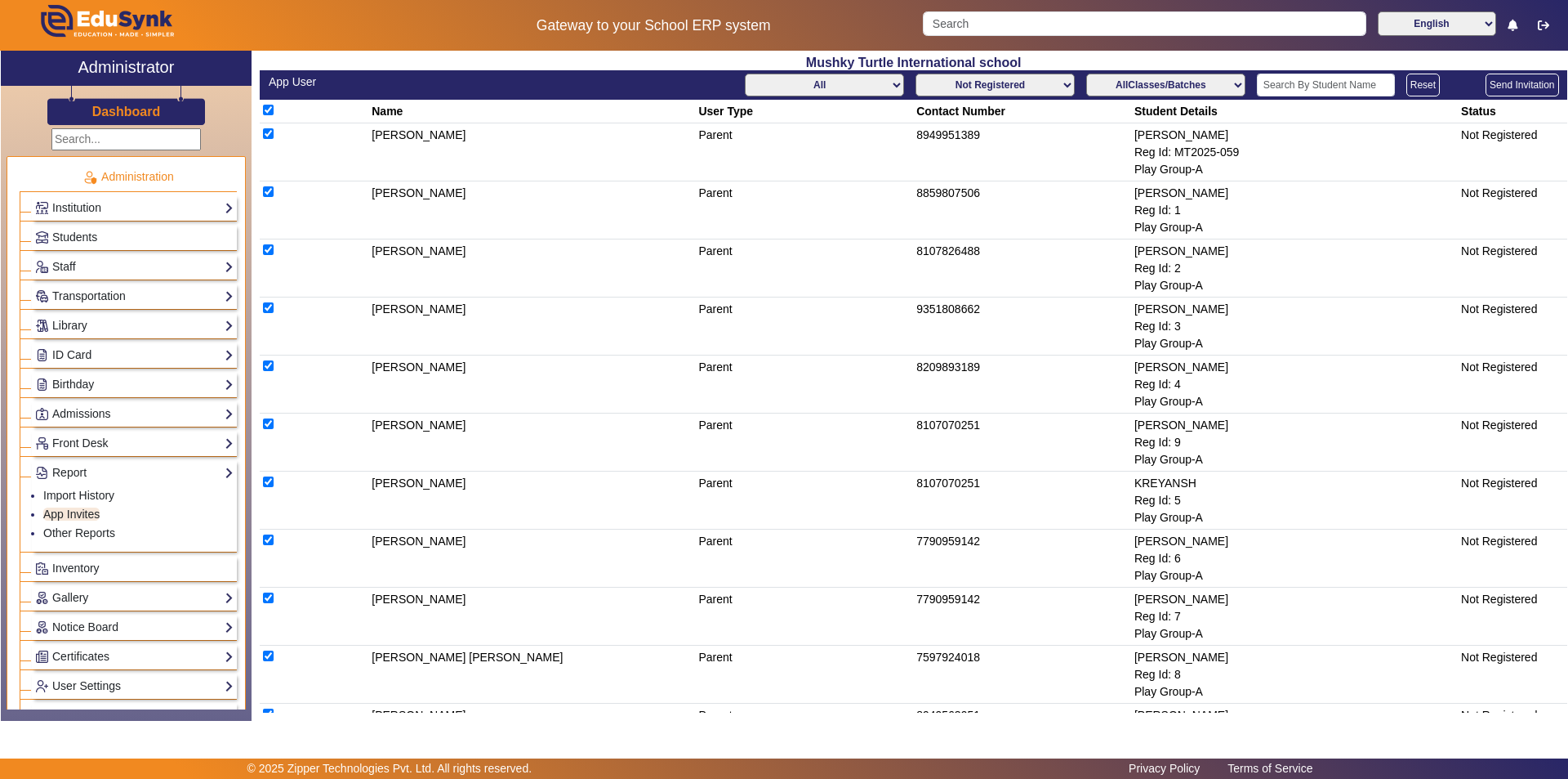
checkbox input "true"
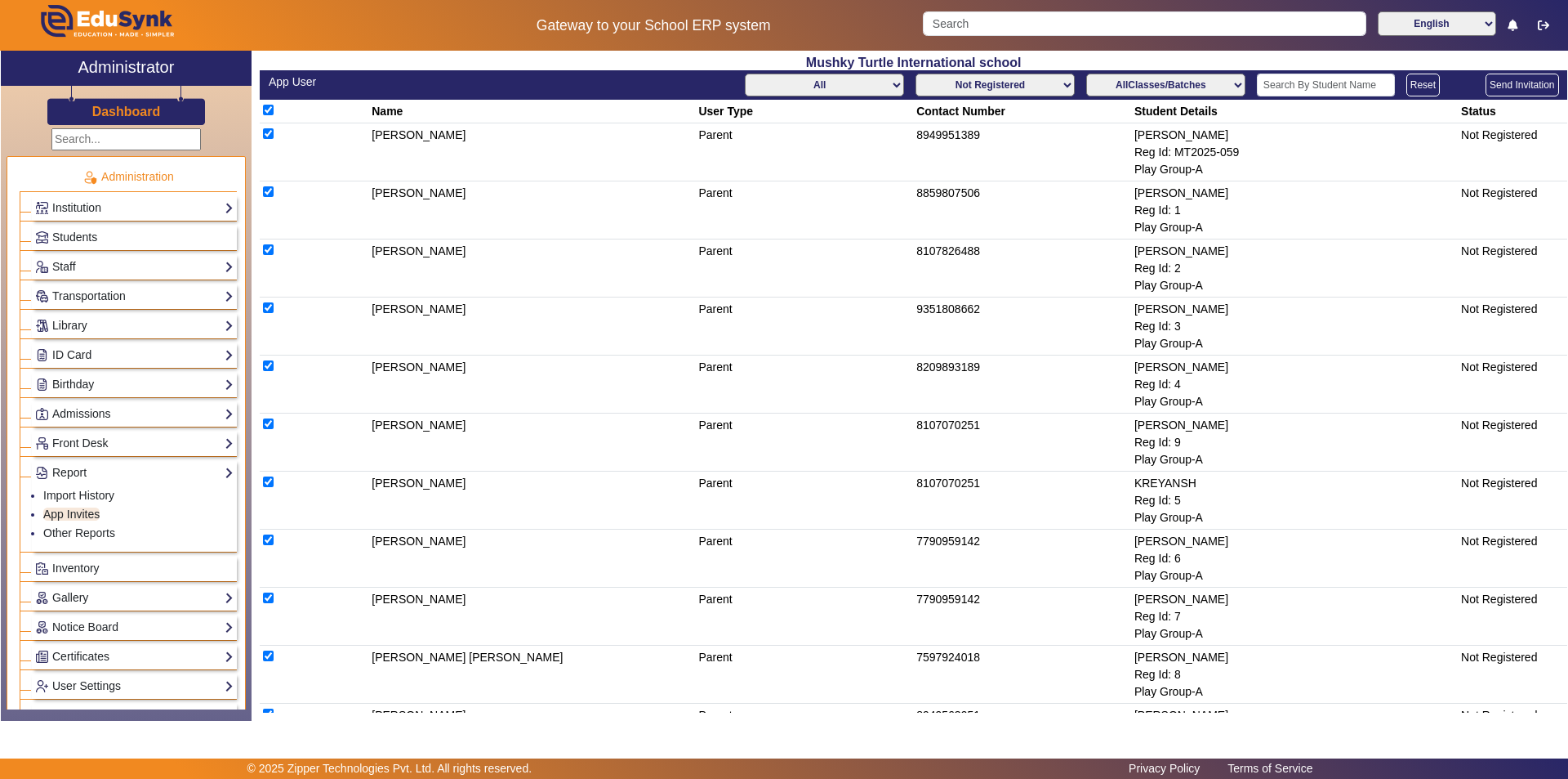
checkbox input "true"
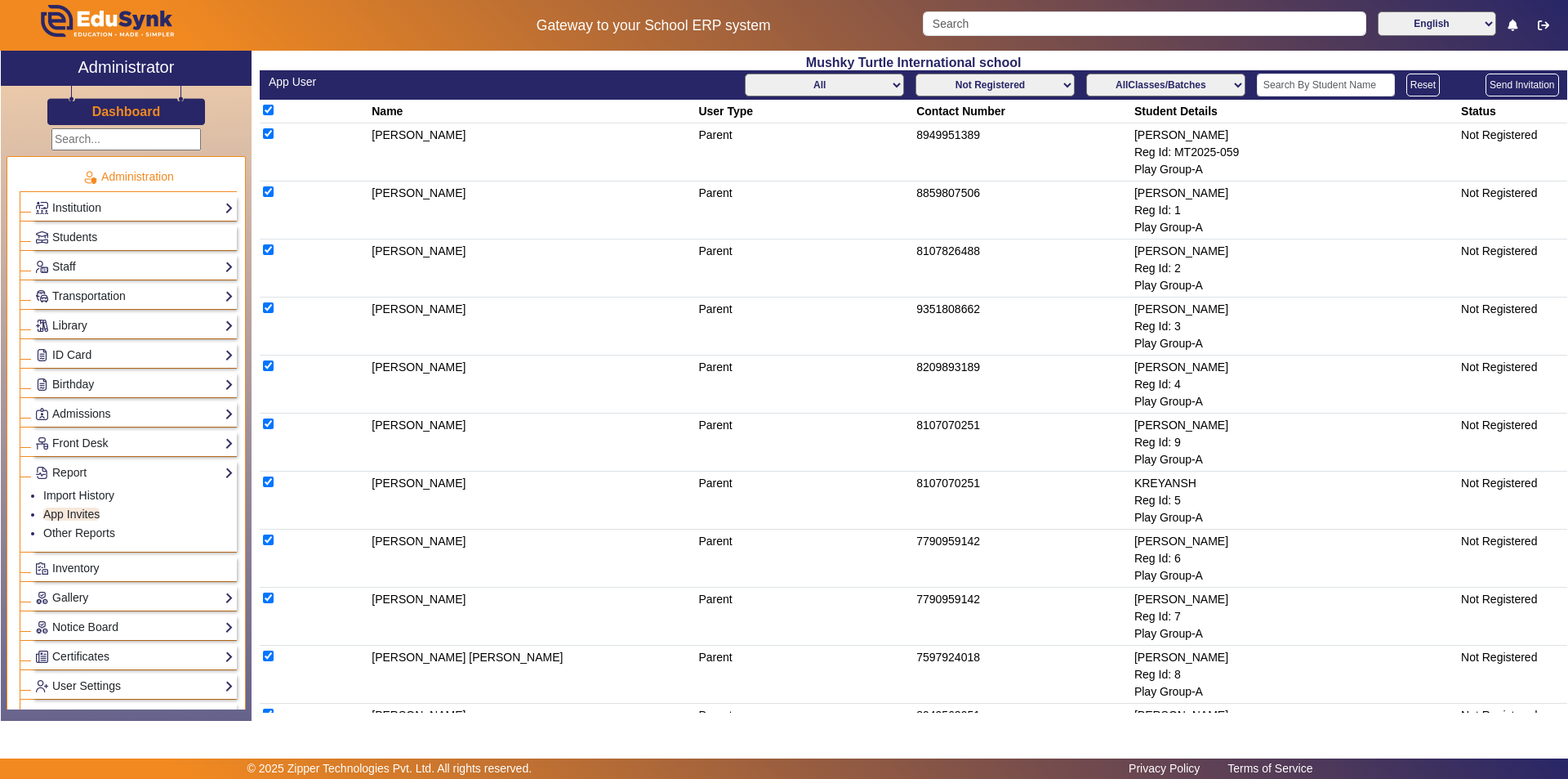
checkbox input "true"
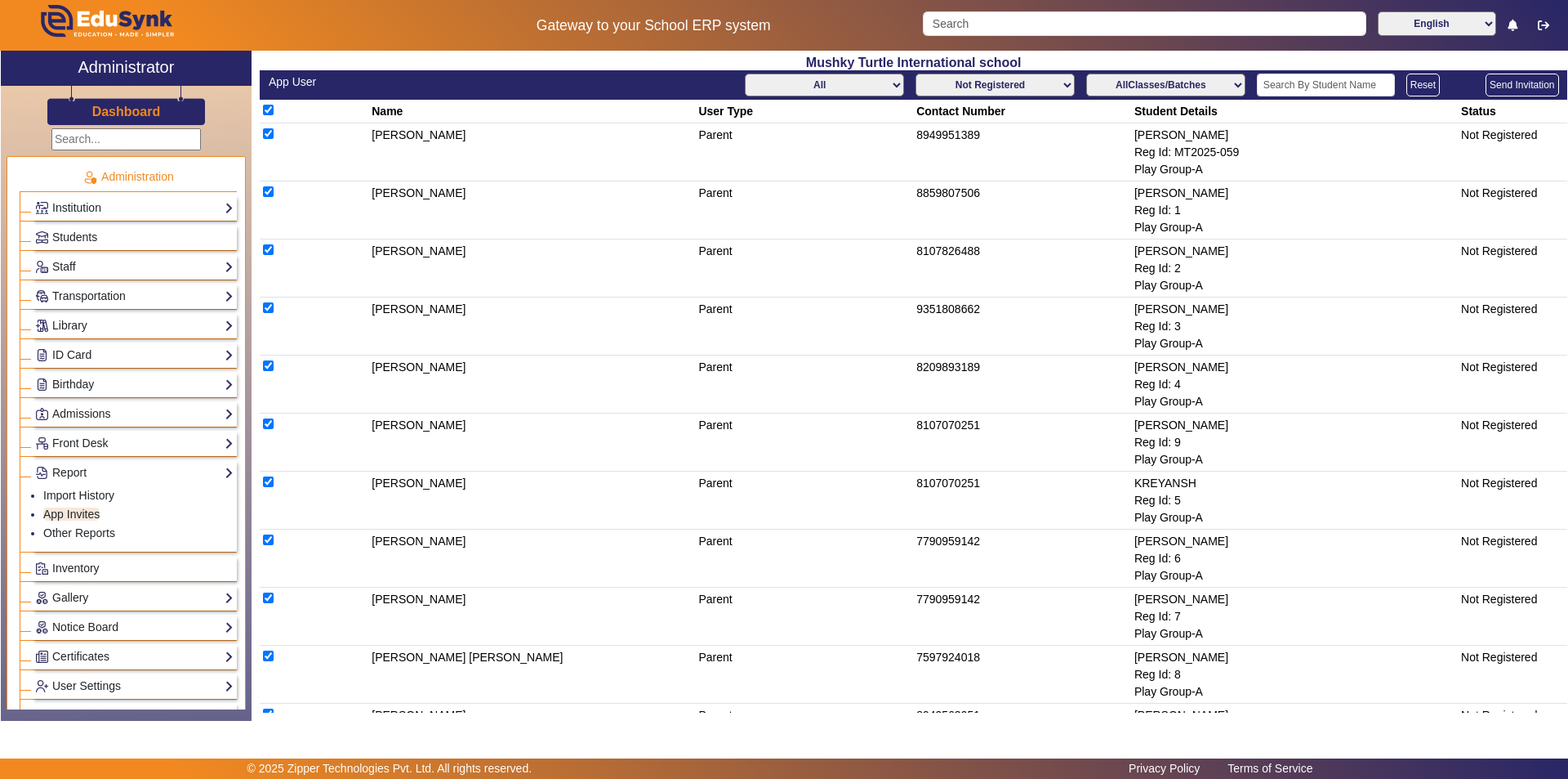
checkbox input "true"
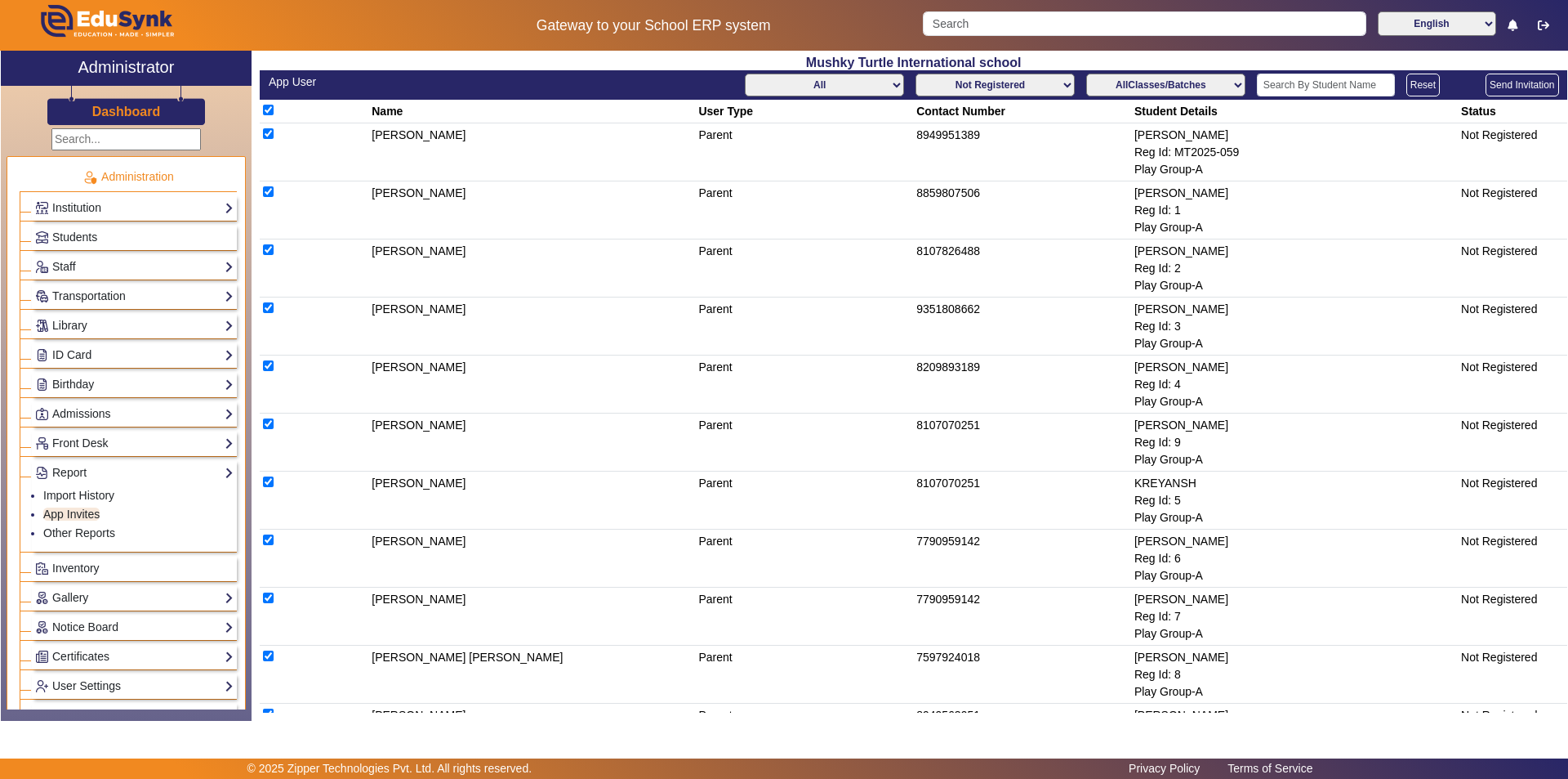
checkbox input "true"
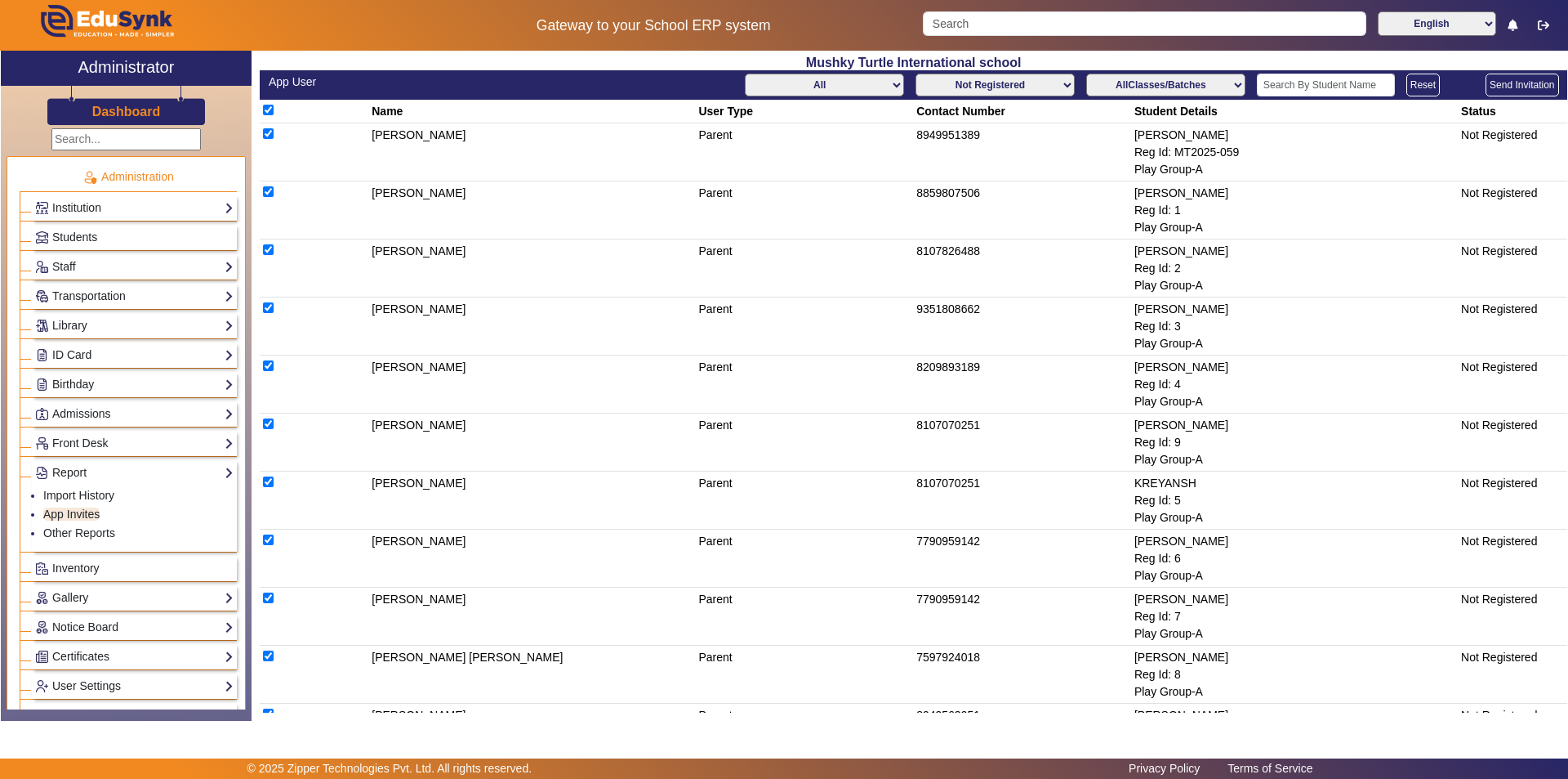
checkbox input "true"
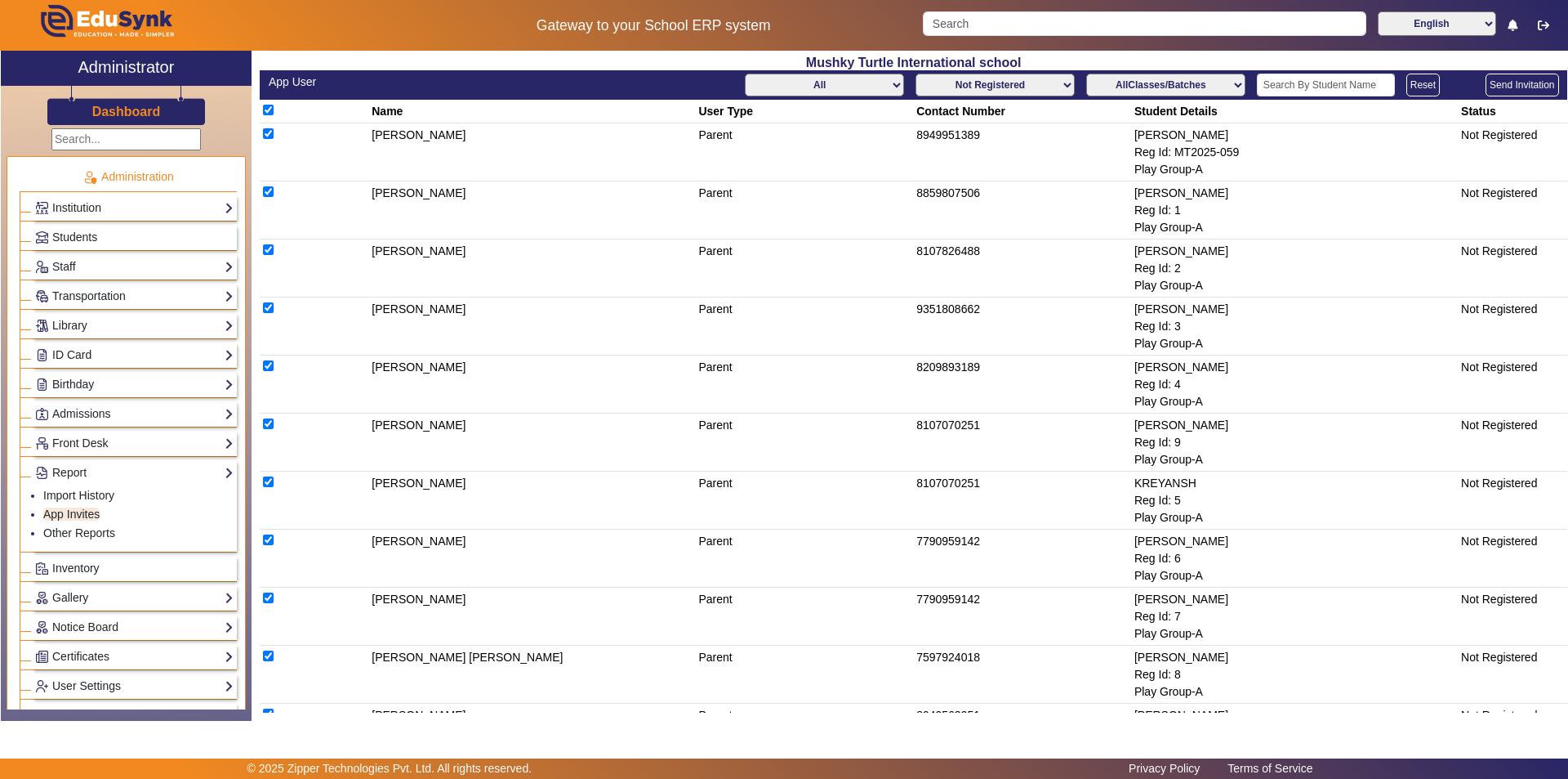
checkbox input "true"
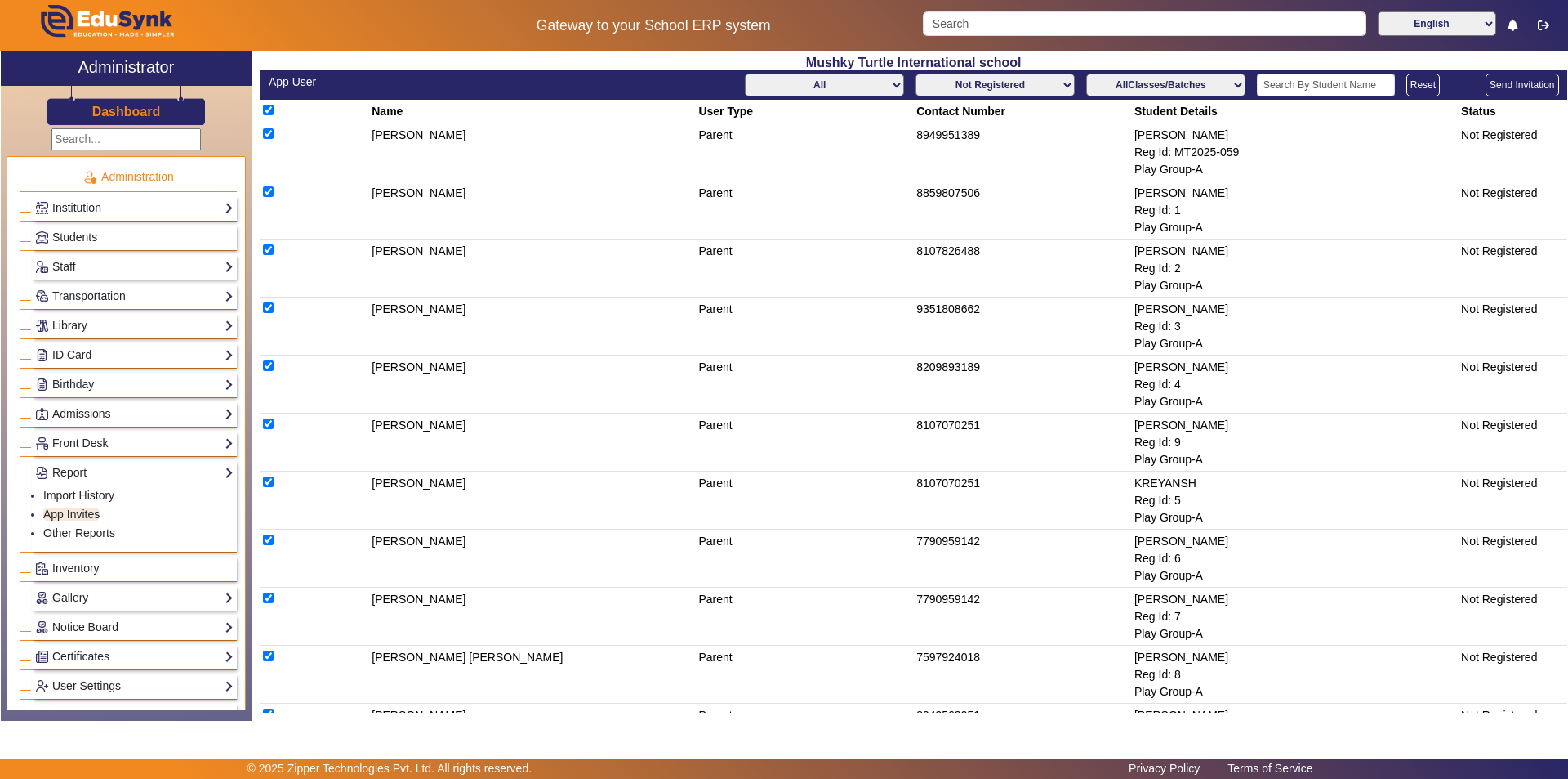
checkbox input "true"
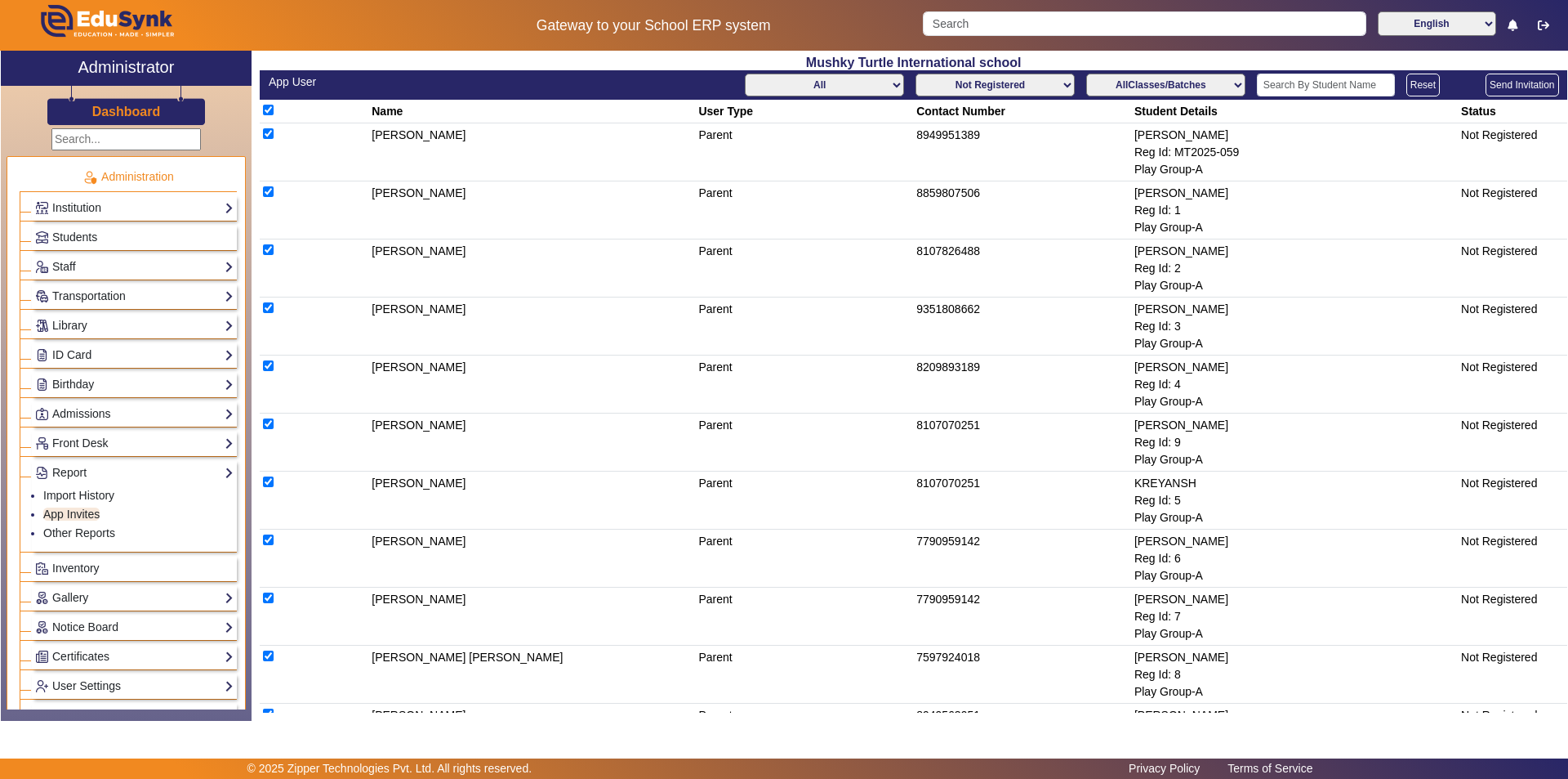
checkbox input "true"
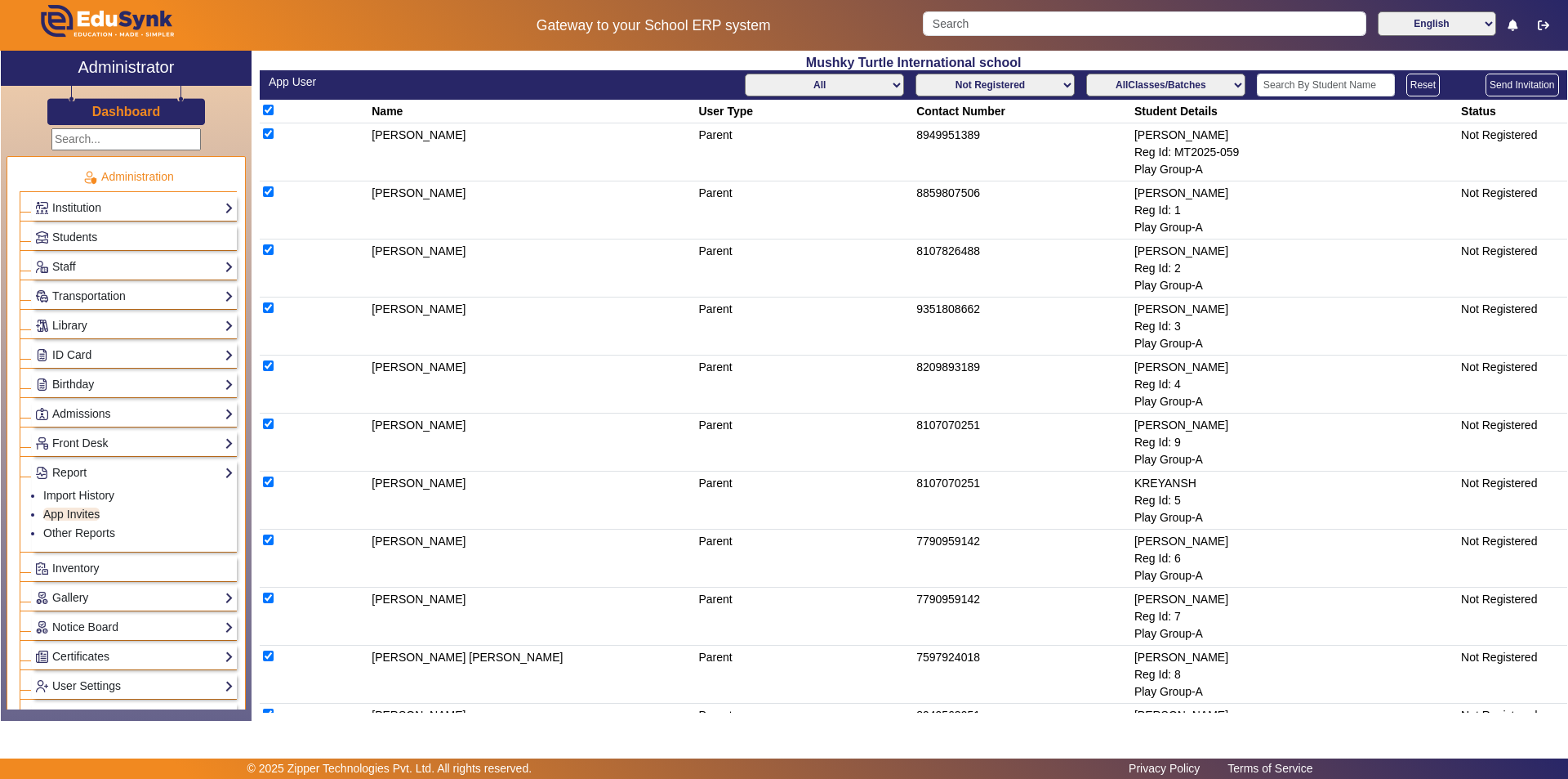
checkbox input "true"
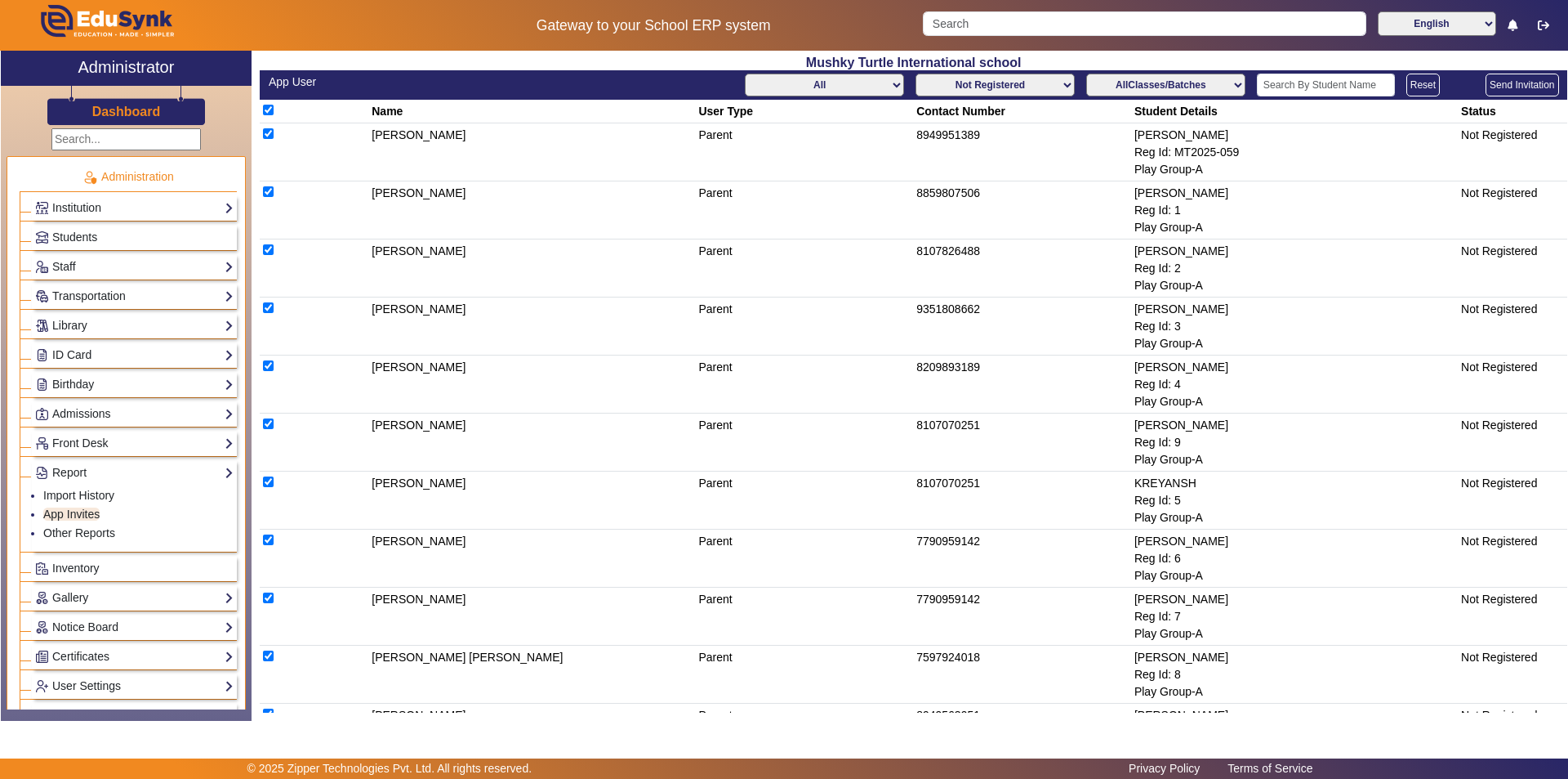
checkbox input "true"
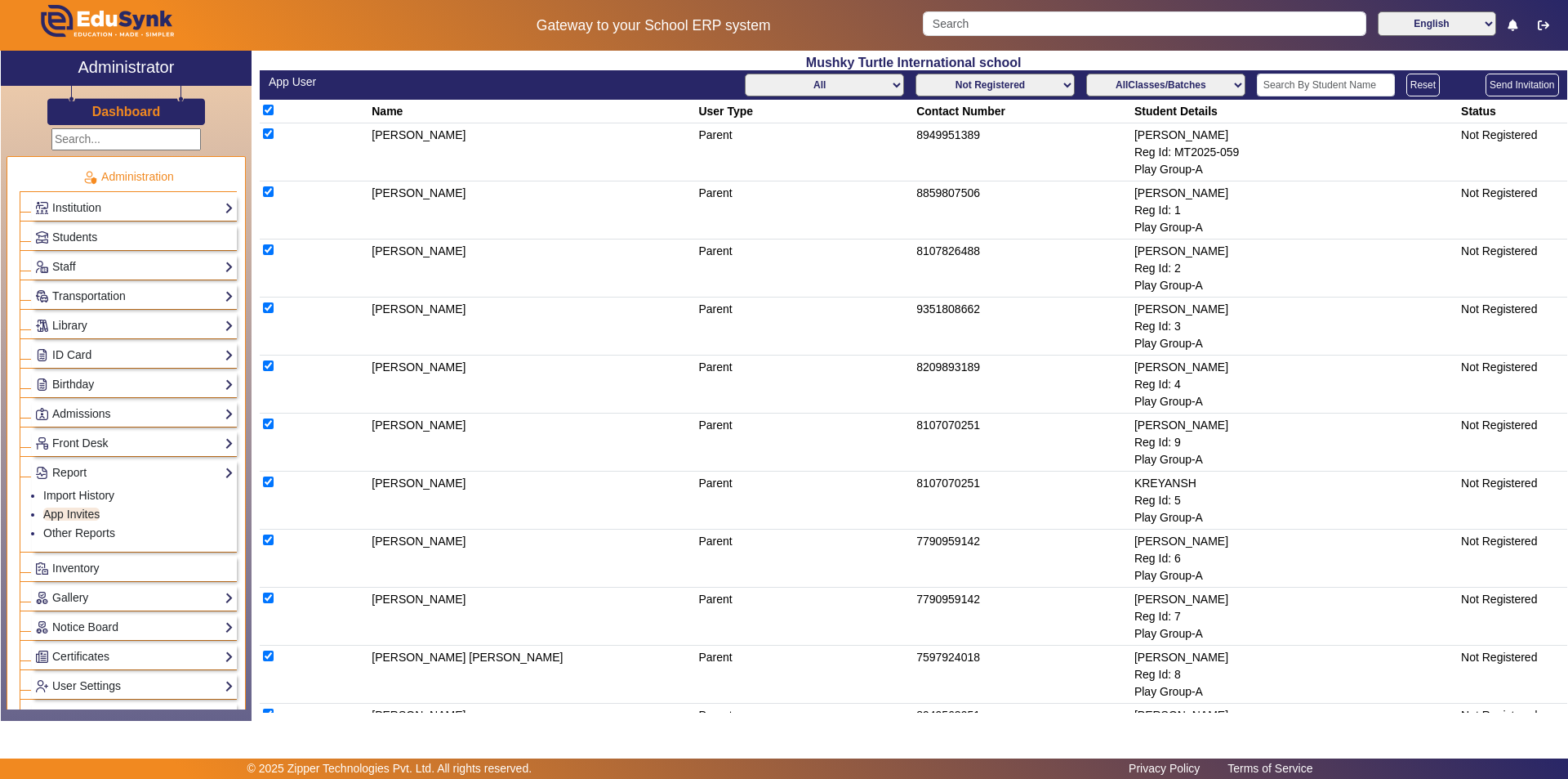
checkbox input "true"
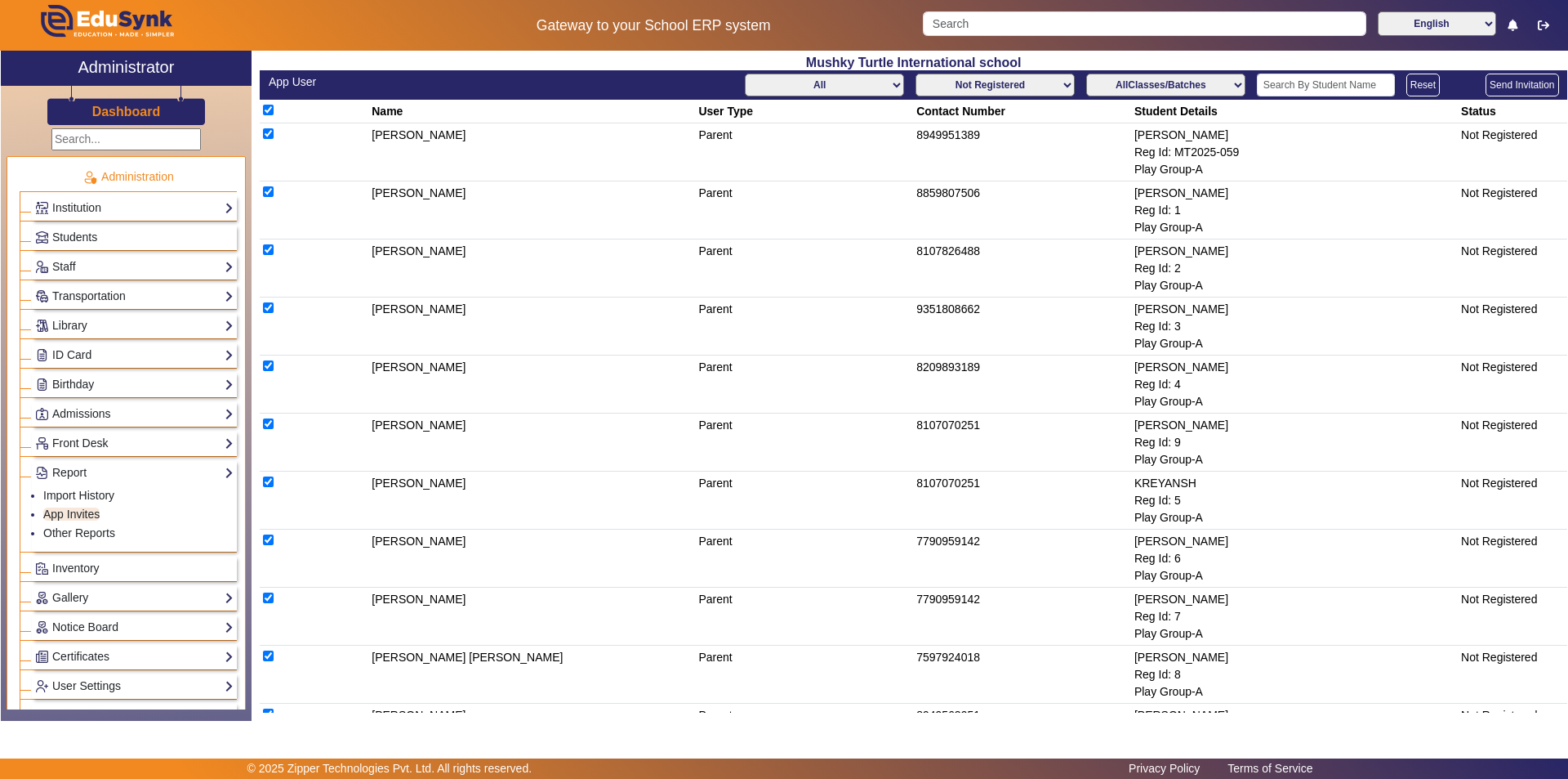
checkbox input "true"
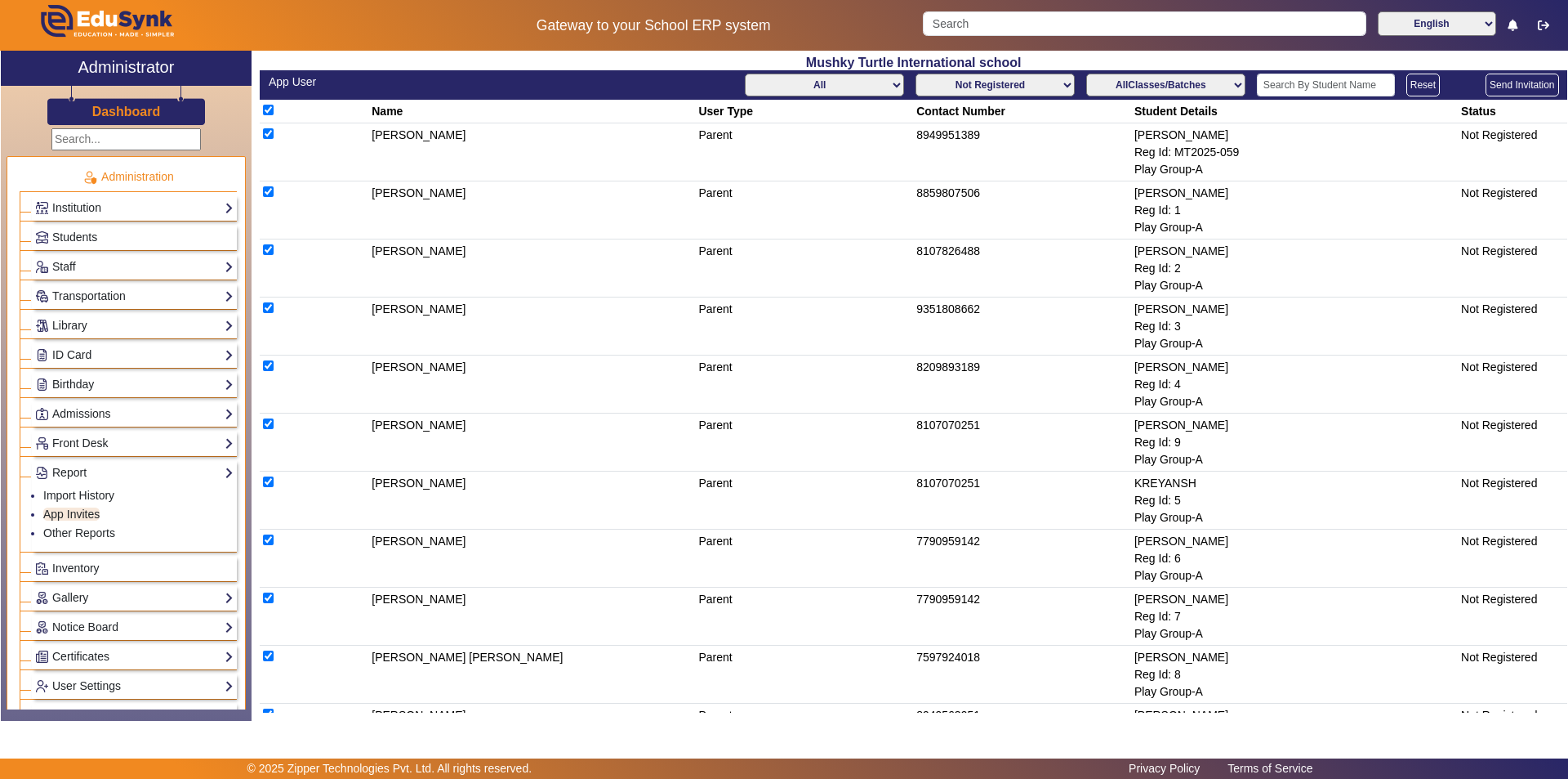
checkbox input "true"
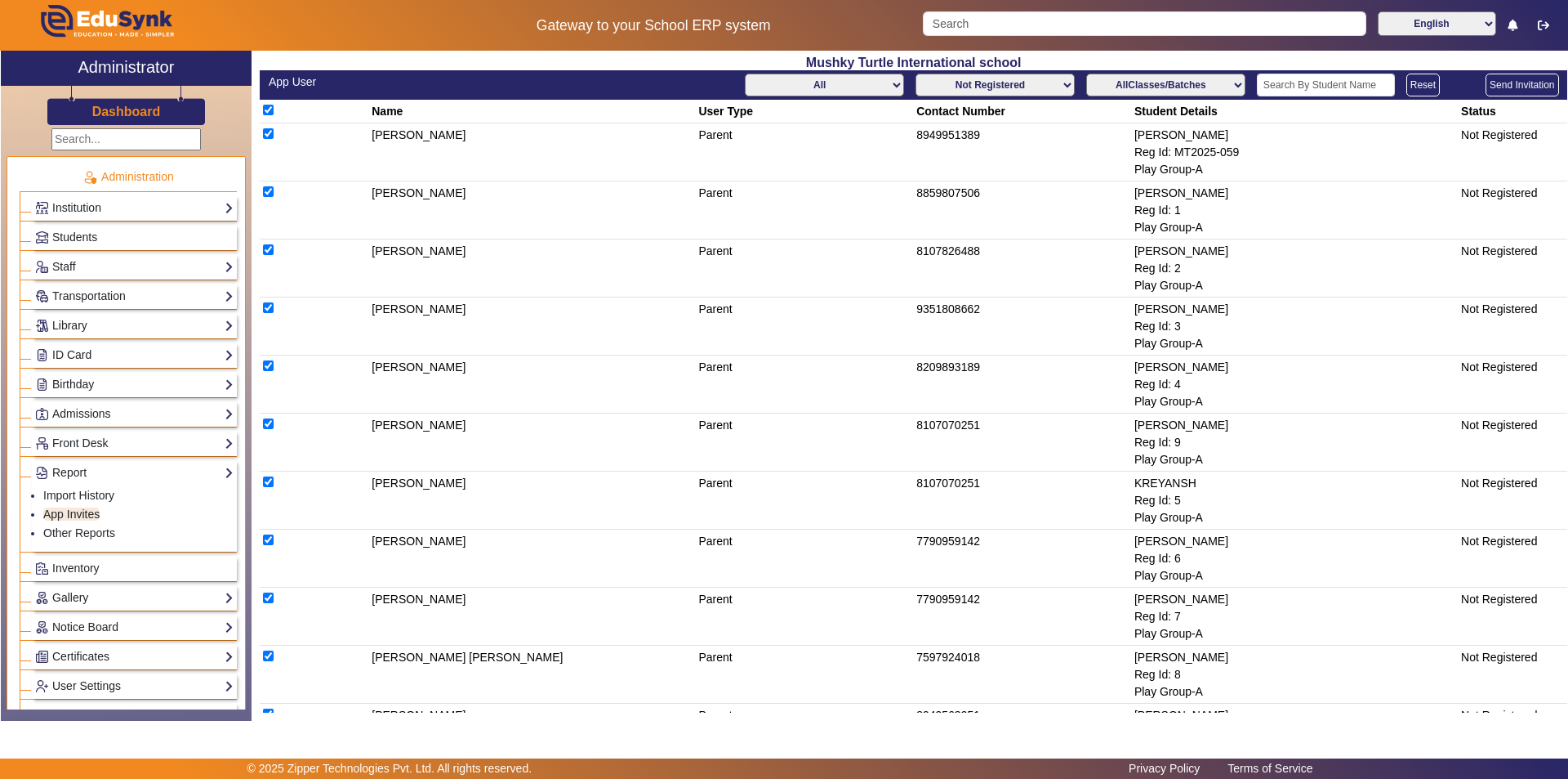
checkbox input "true"
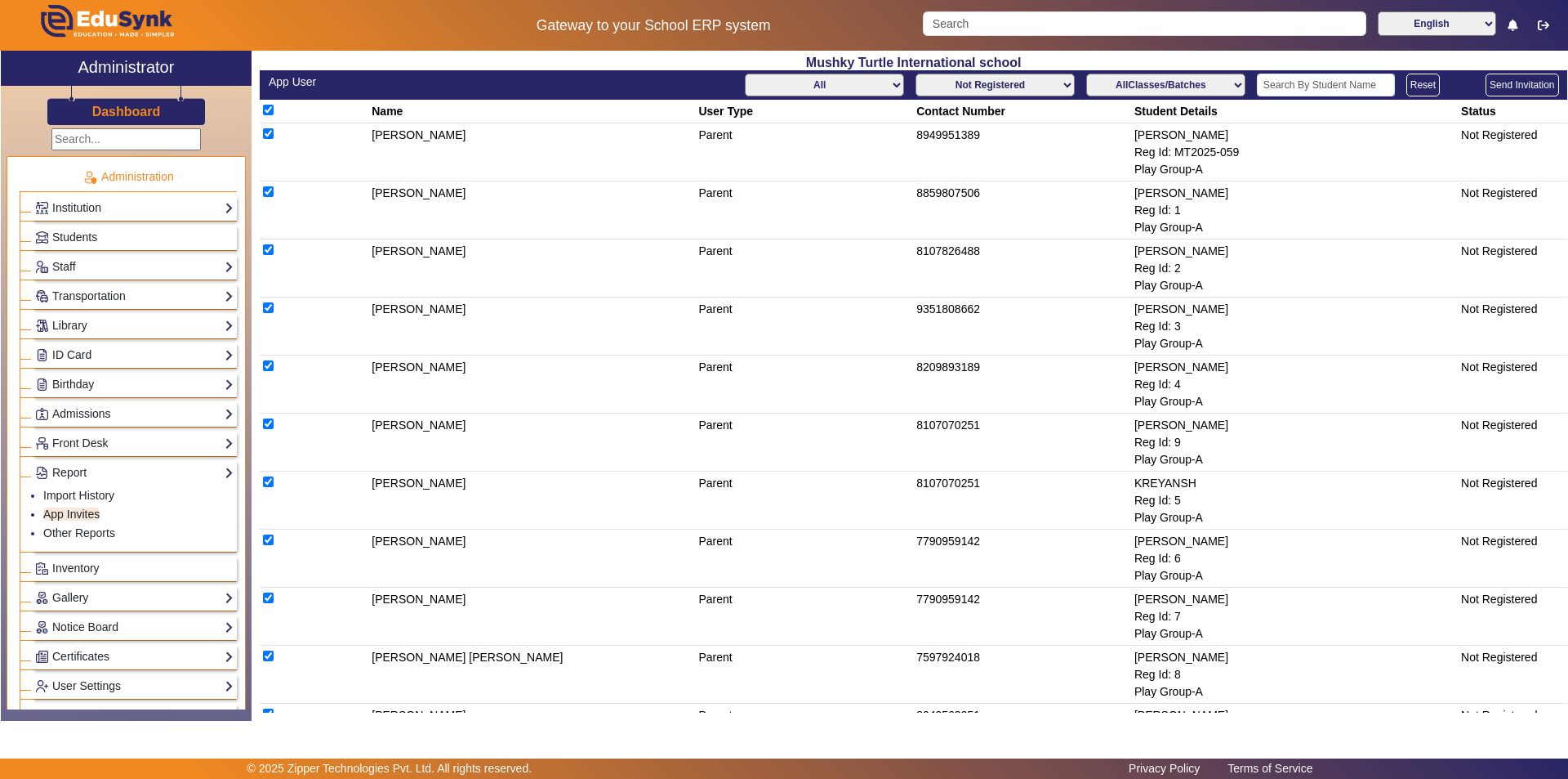
checkbox input "true"
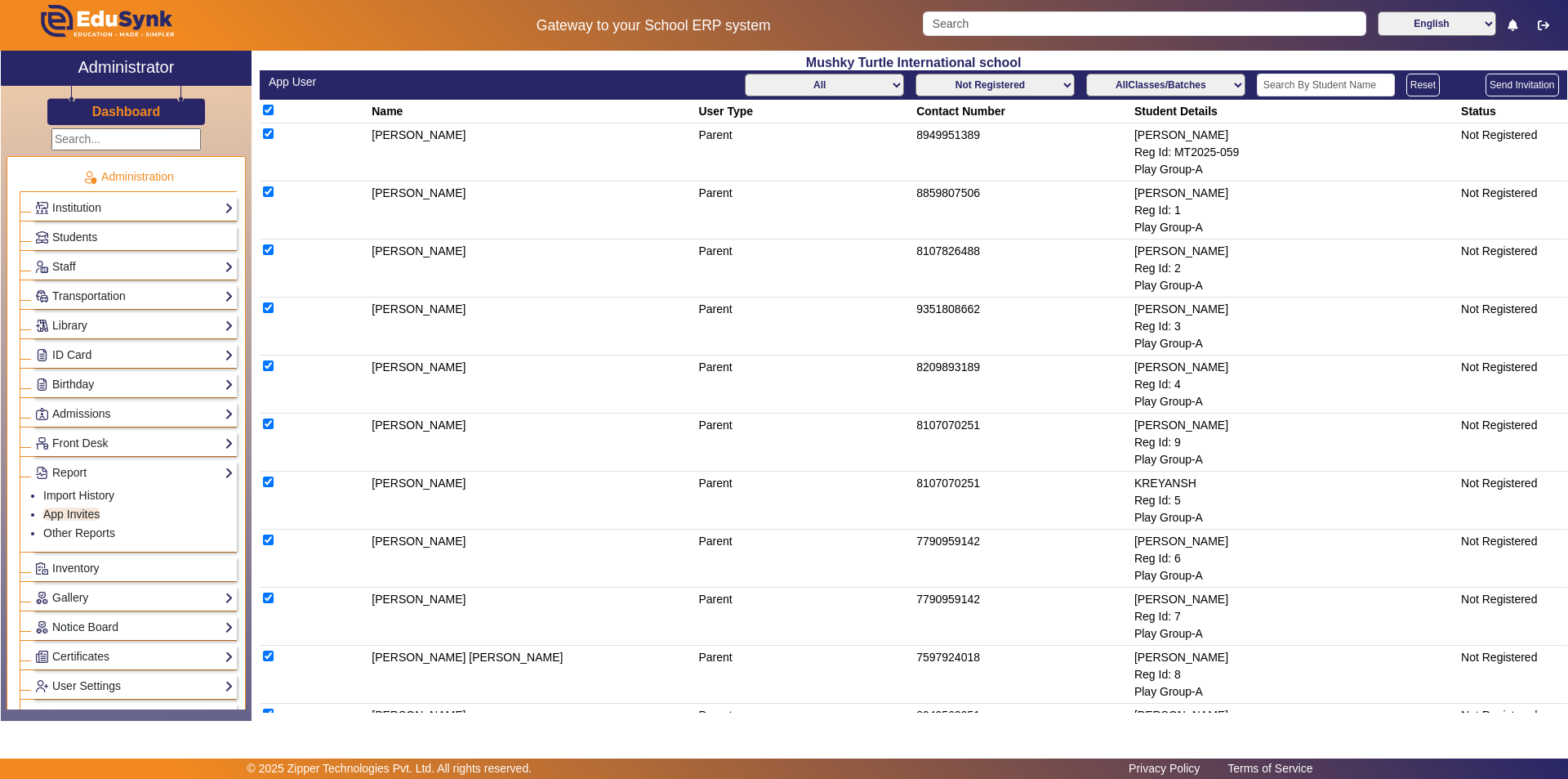
checkbox input "true"
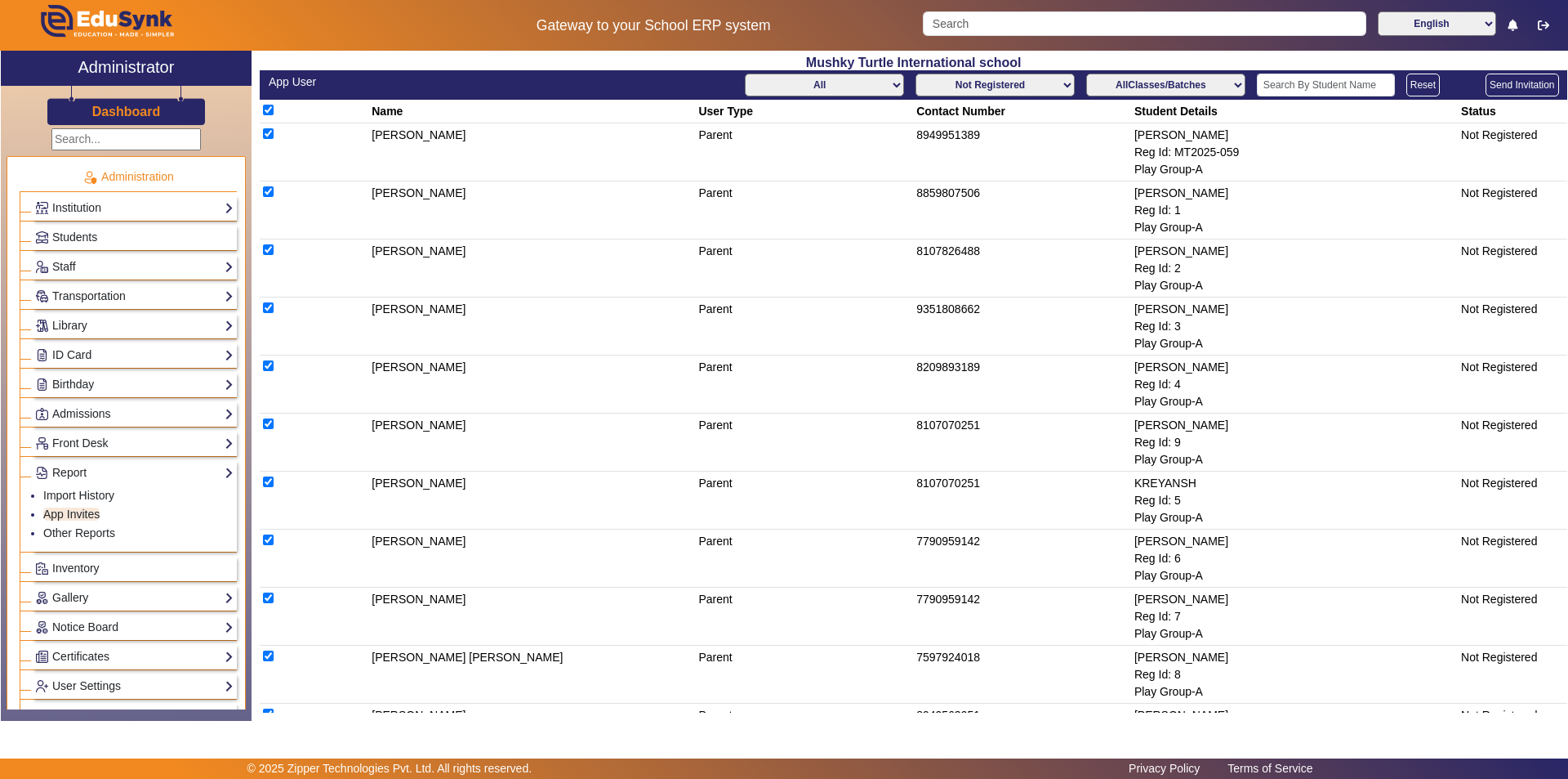
checkbox input "true"
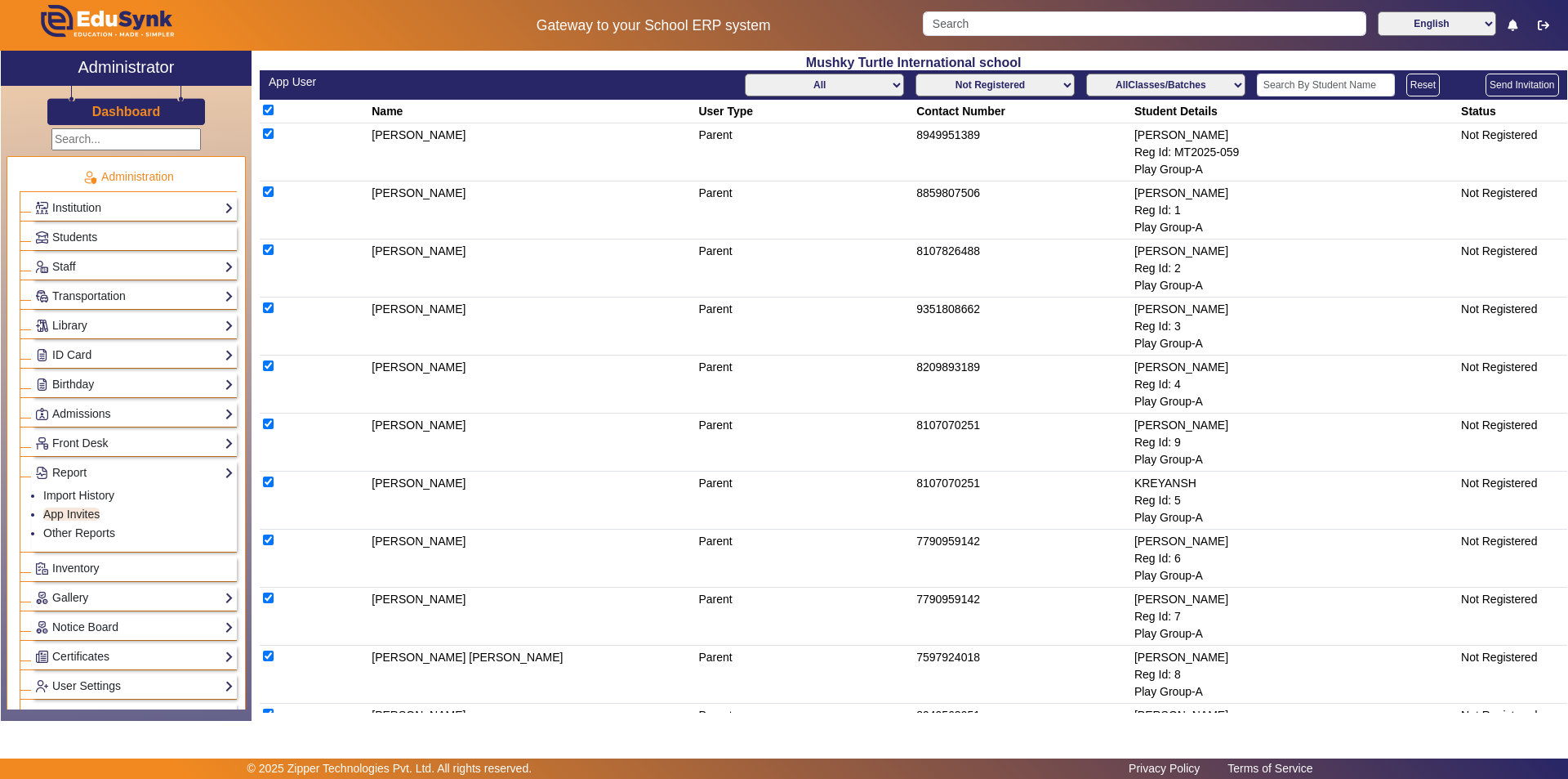
checkbox input "true"
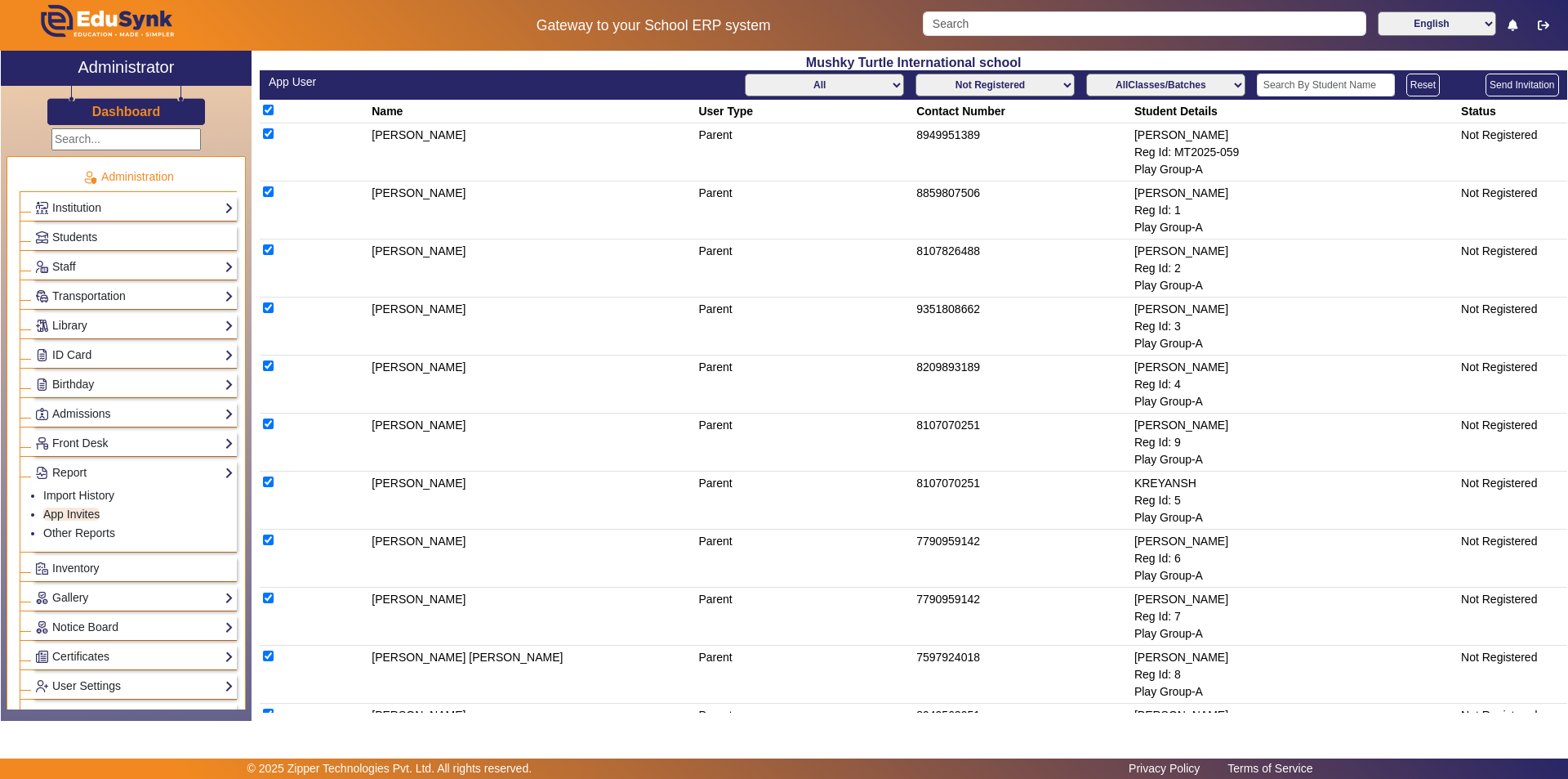
checkbox input "true"
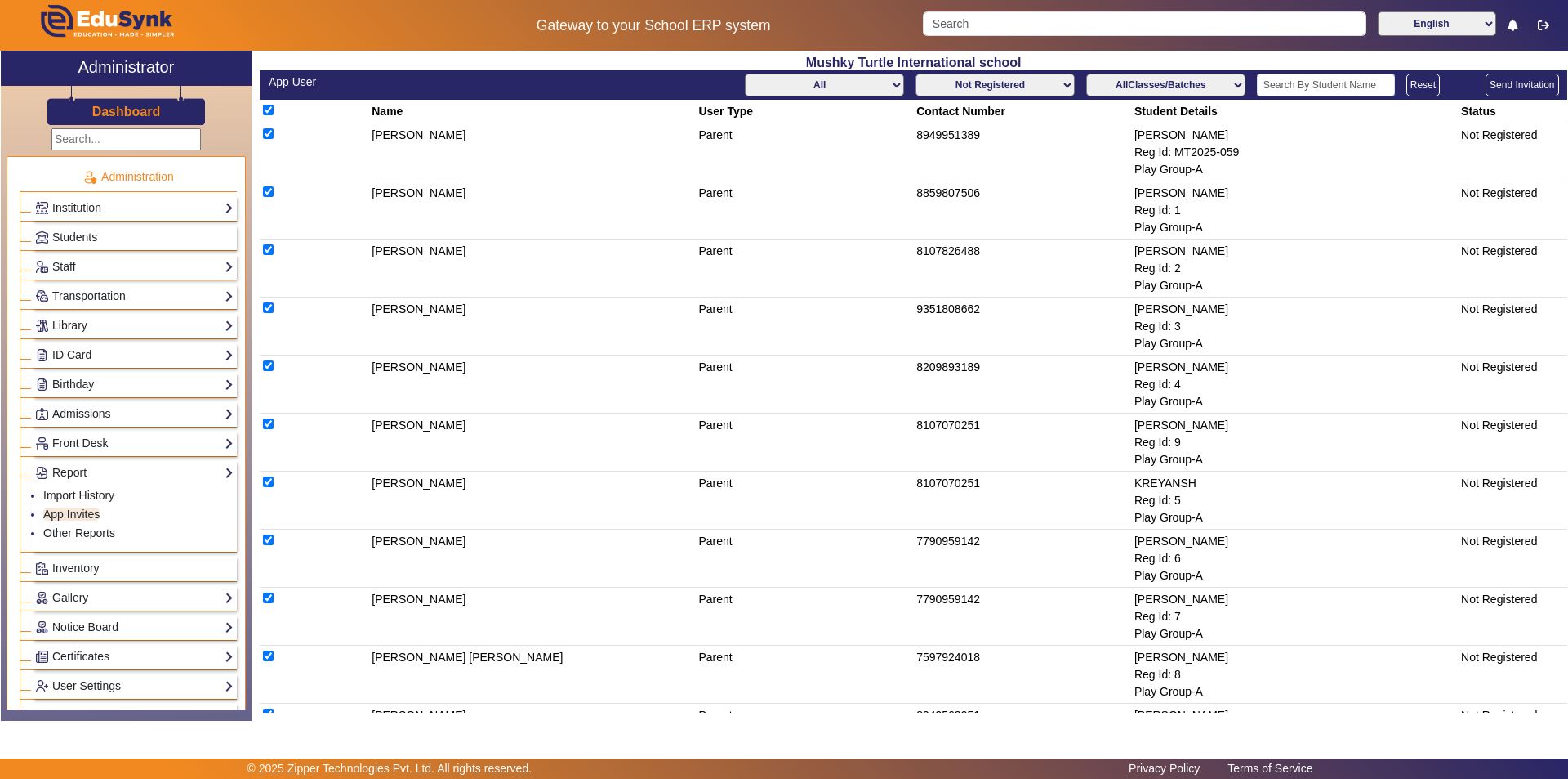
checkbox input "true"
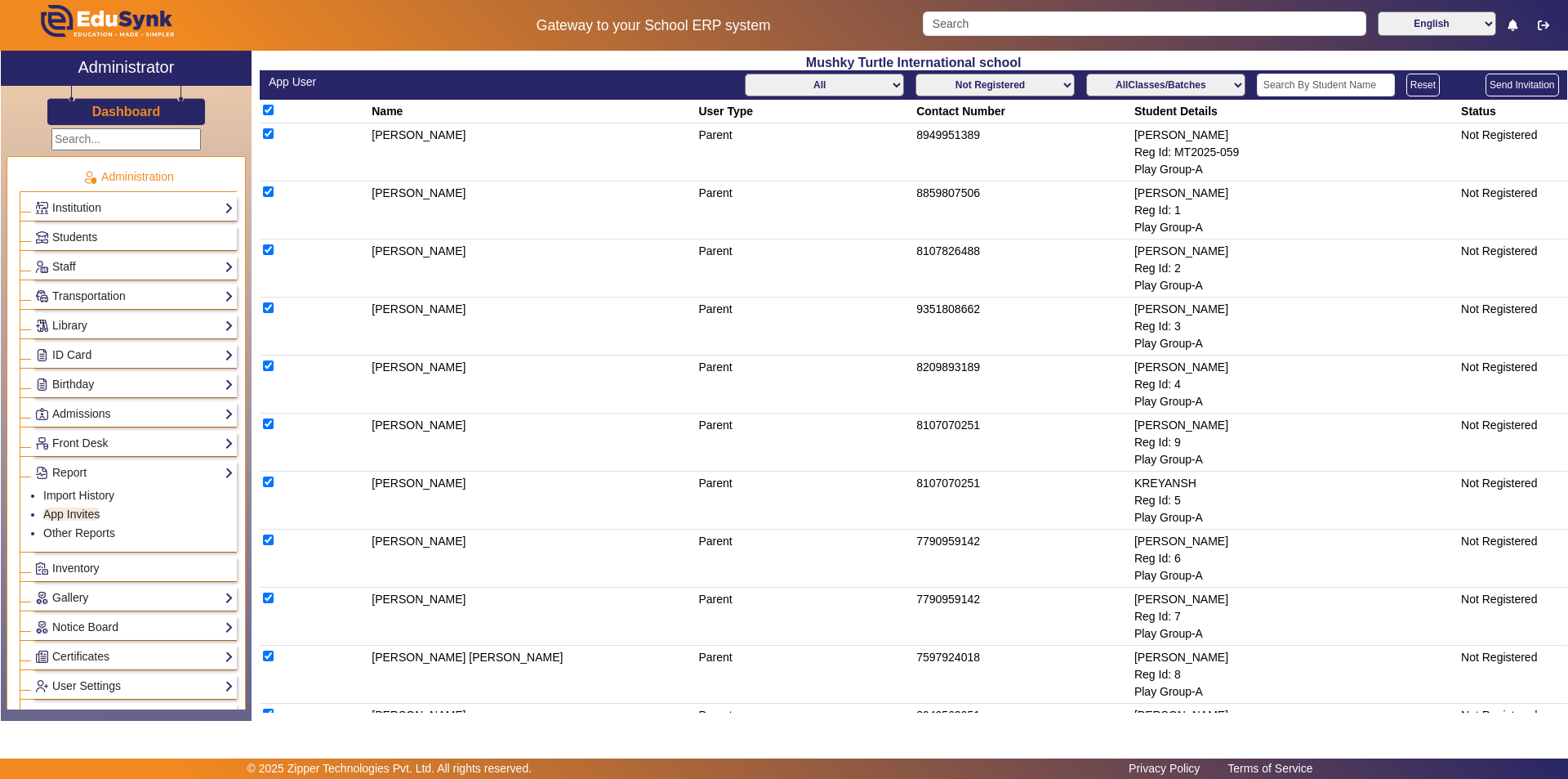
checkbox input "true"
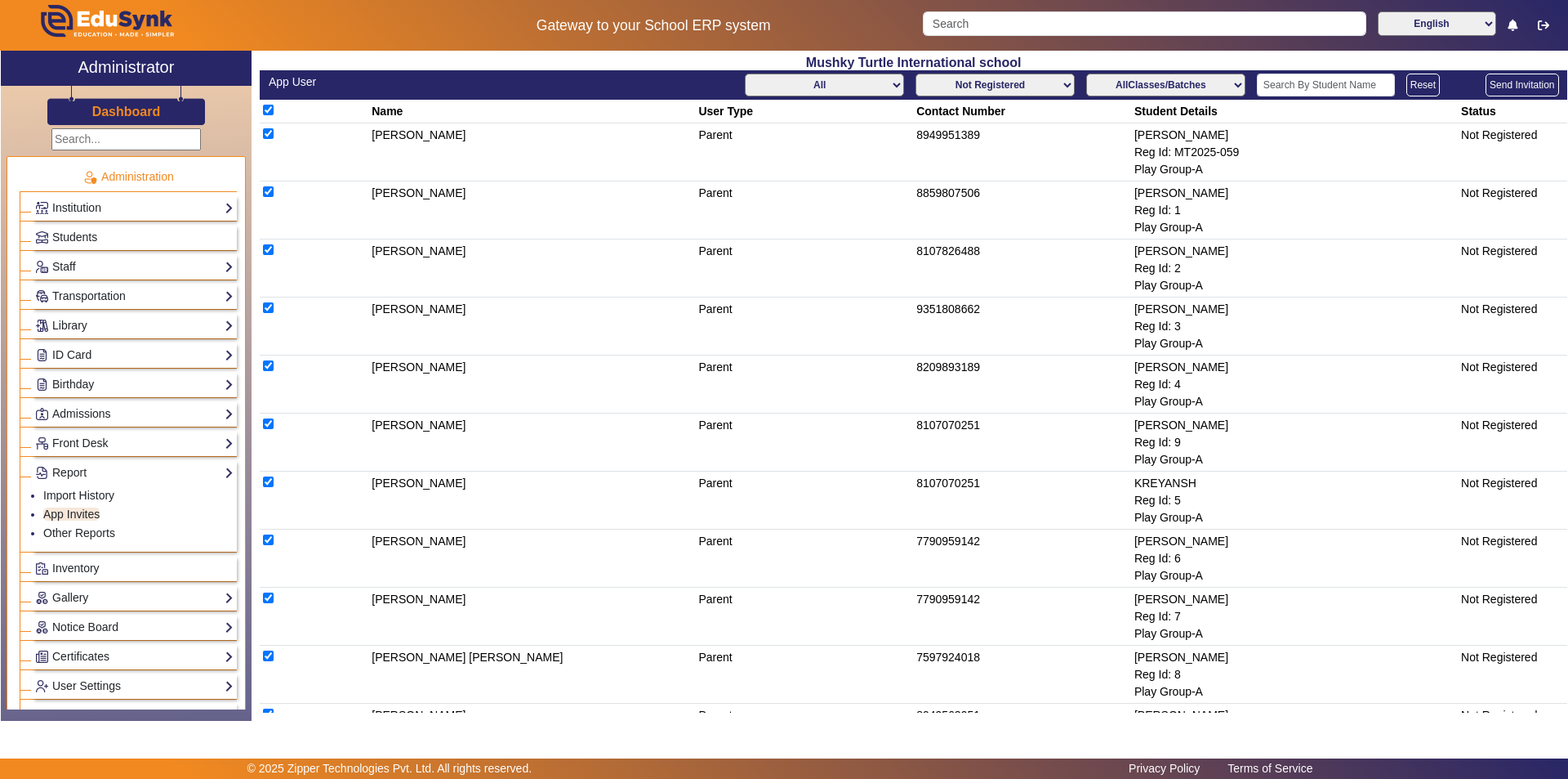
checkbox input "true"
click at [639, 187] on td "[PERSON_NAME]" at bounding box center [532, 210] width 327 height 58
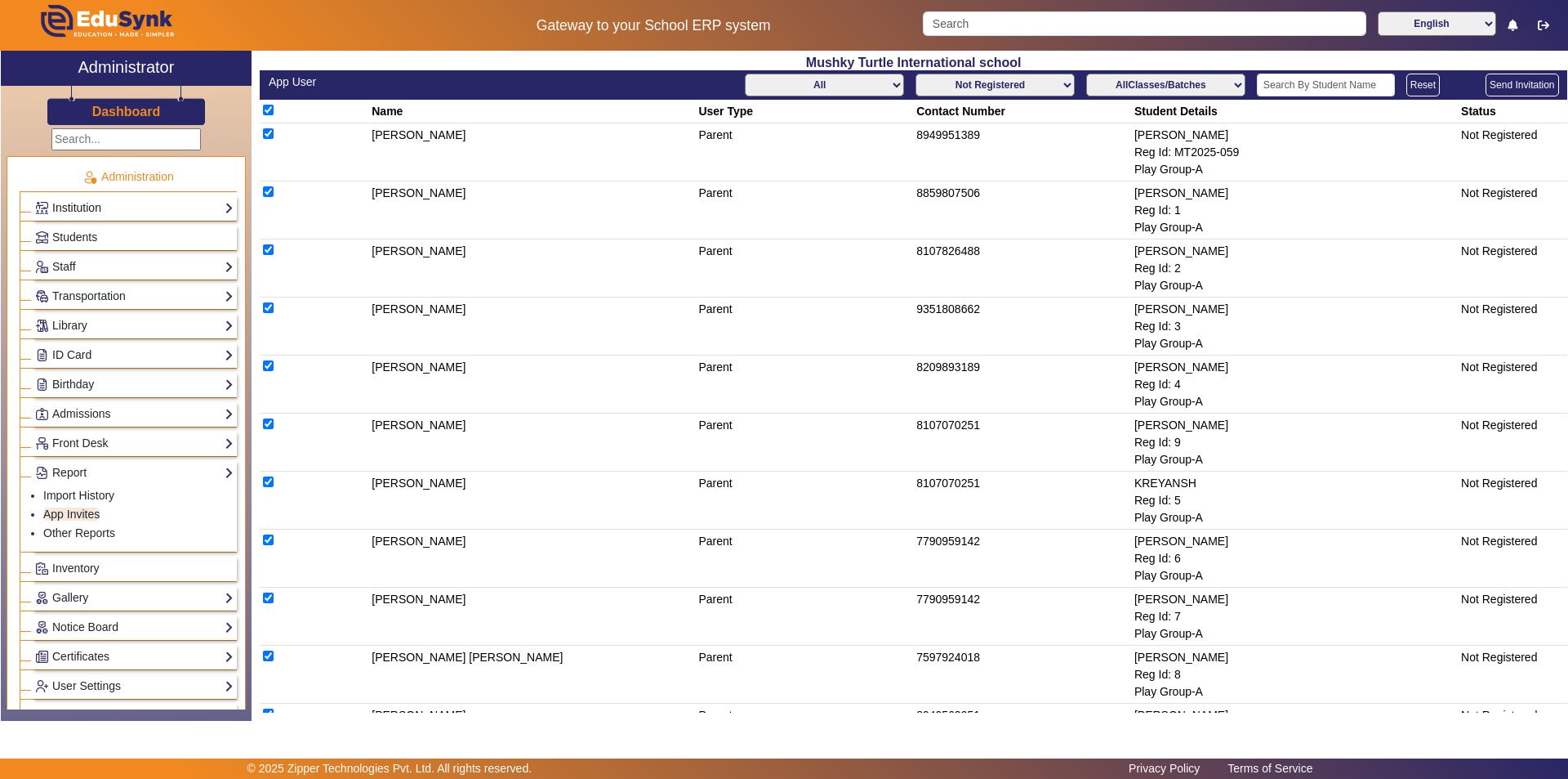
click at [95, 207] on link "Institution" at bounding box center [135, 208] width 199 height 19
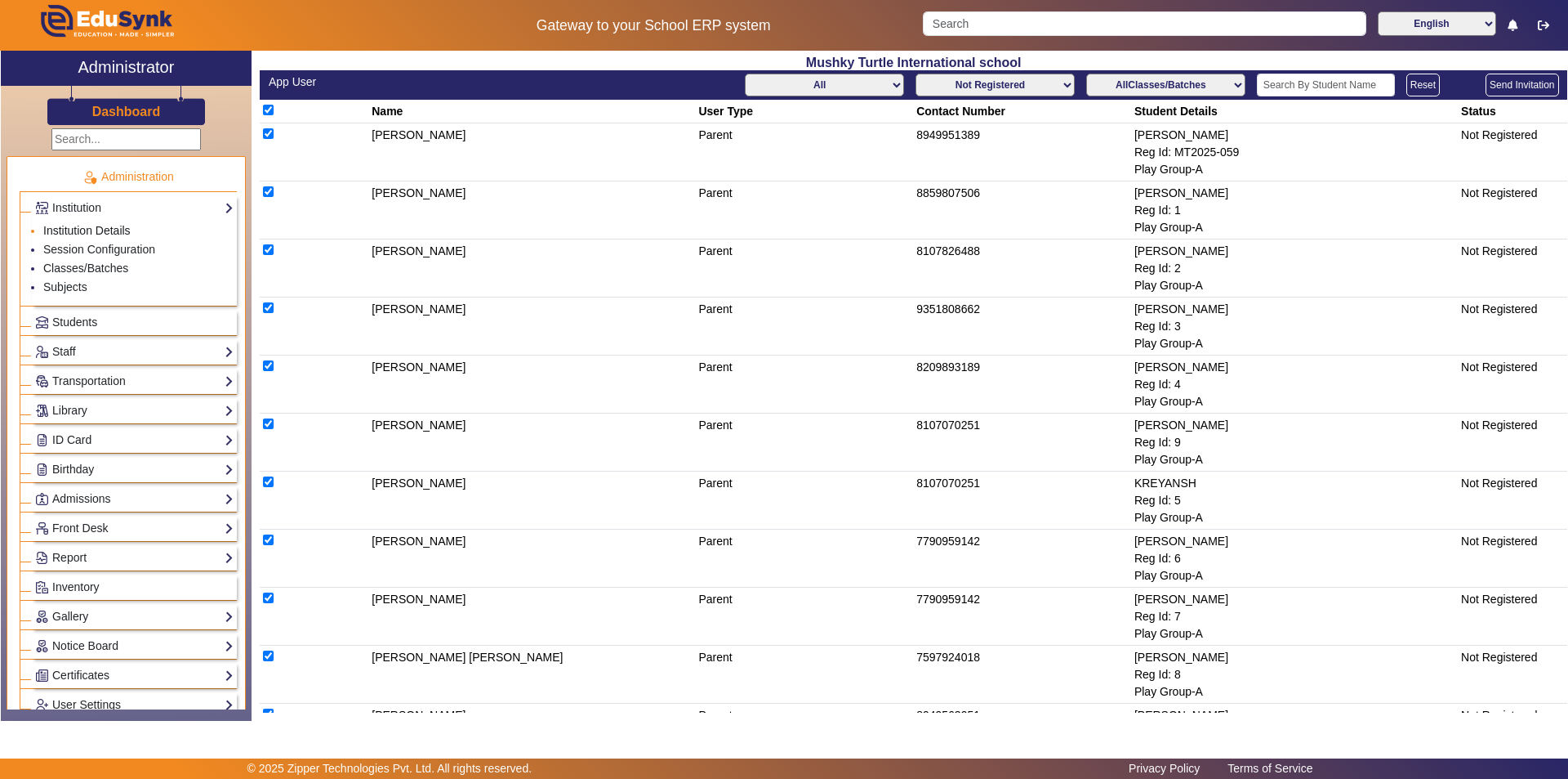
click at [104, 234] on link "Institution Details" at bounding box center [86, 230] width 87 height 13
